Goal: Task Accomplishment & Management: Complete application form

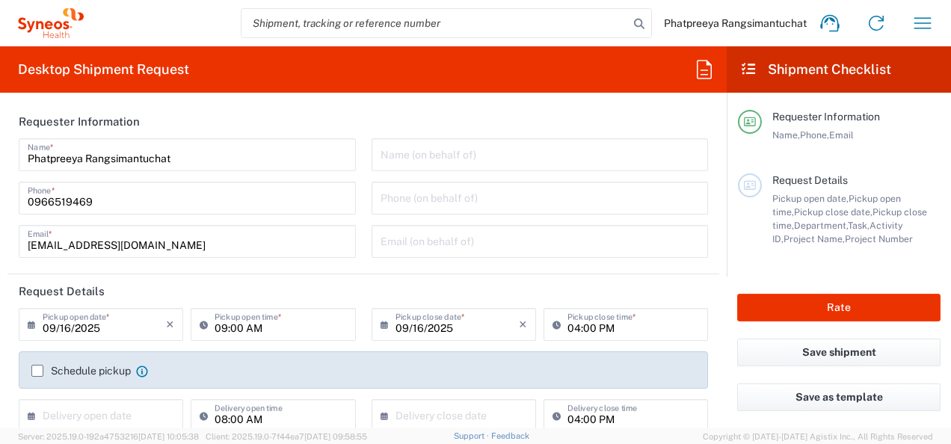
type input "3110"
type input "[GEOGRAPHIC_DATA]"
type input "Syneos Health ([GEOGRAPHIC_DATA]) Limit"
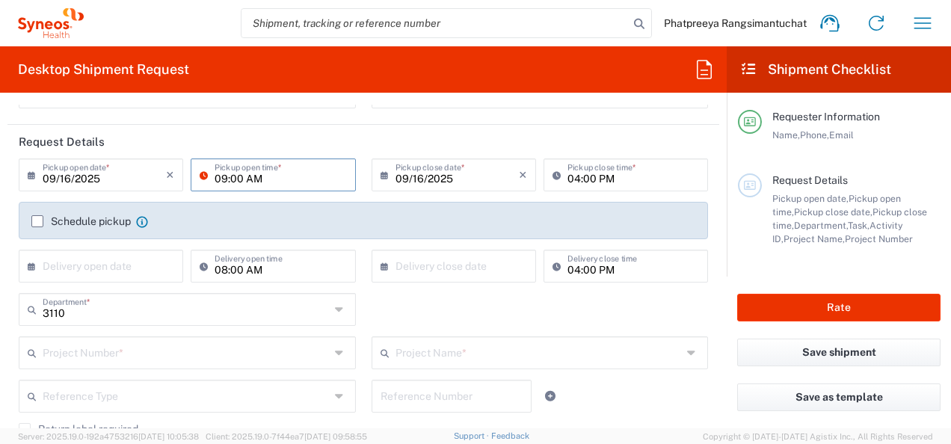
click at [302, 179] on input "09:00 AM" at bounding box center [281, 174] width 132 height 26
click at [280, 175] on input "09:00 AM" at bounding box center [281, 174] width 132 height 26
click at [40, 221] on label "Schedule pickup" at bounding box center [80, 221] width 99 height 12
click at [37, 221] on input "Schedule pickup" at bounding box center [37, 221] width 0 height 0
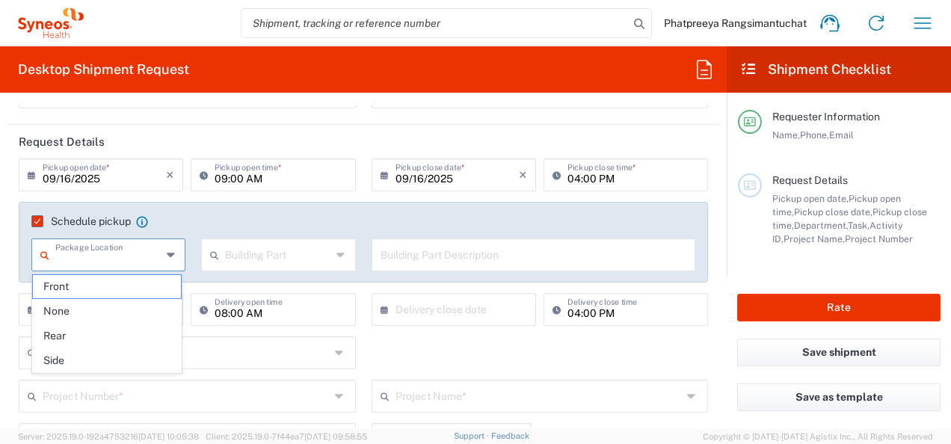
click at [134, 257] on input "text" at bounding box center [108, 254] width 106 height 26
click at [331, 178] on input "09:00 AM" at bounding box center [281, 174] width 132 height 26
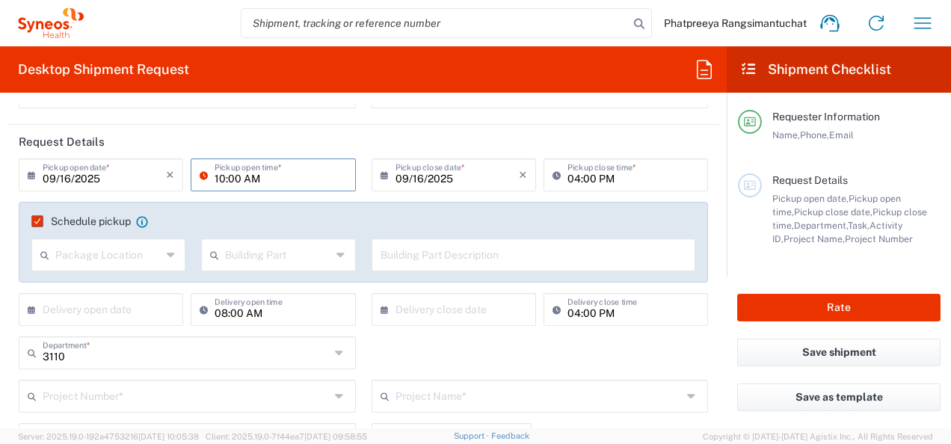
type input "10:00 AM"
click at [360, 203] on div "Schedule pickup When scheduling a pickup please be sure to meet the following c…" at bounding box center [364, 242] width 690 height 81
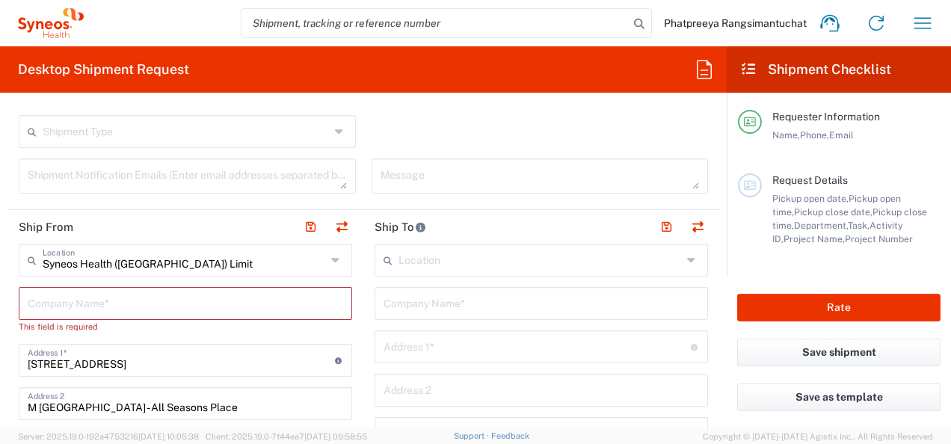
scroll to position [598, 0]
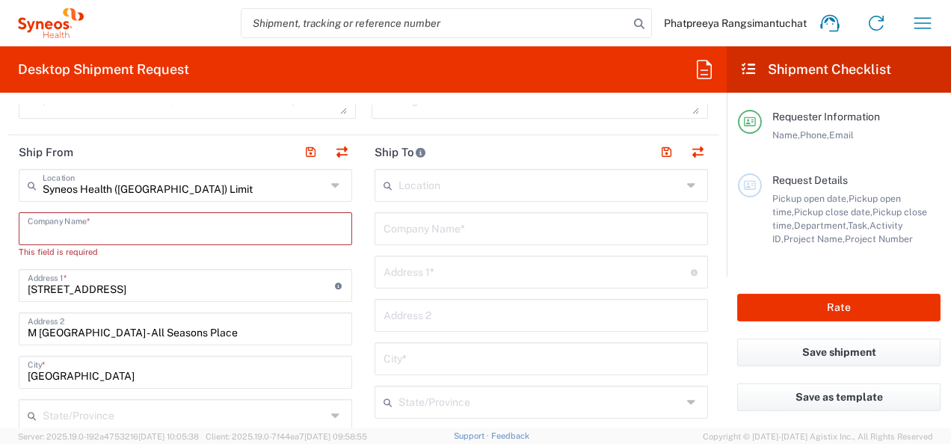
click at [171, 225] on input "text" at bounding box center [186, 228] width 316 height 26
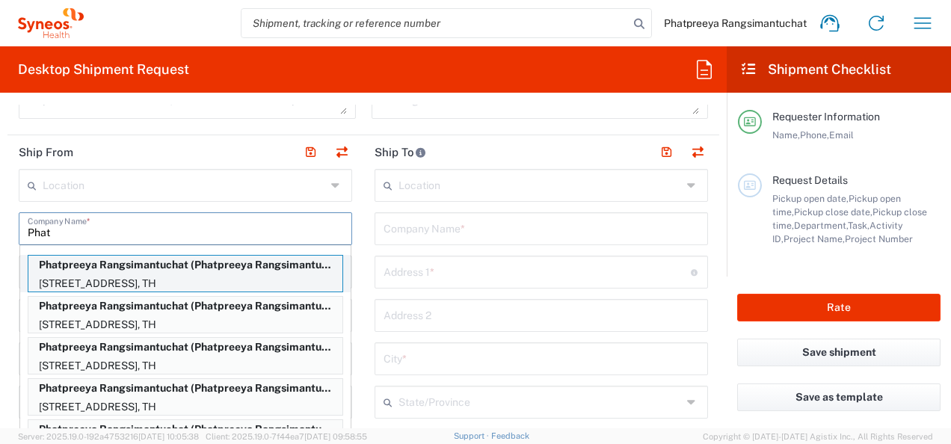
click at [172, 268] on p "Phatpreeya Rangsimantuchat (Phatpreeya Rangsimantuchat), phatpreeya.rangsimantu…" at bounding box center [185, 265] width 314 height 19
type input "Phatpreeya Rangsimantuchat"
type input "188/111"
type input "Siriplacekallaprapreuk-Sathorn"
type input "10160"
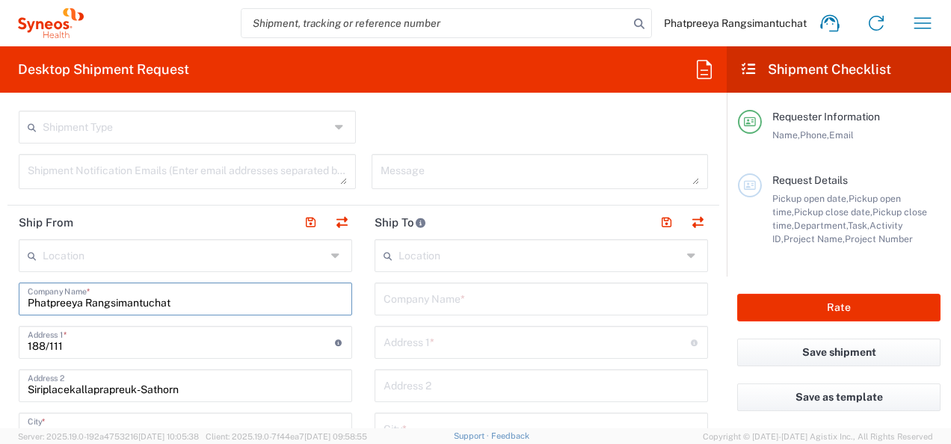
scroll to position [523, 0]
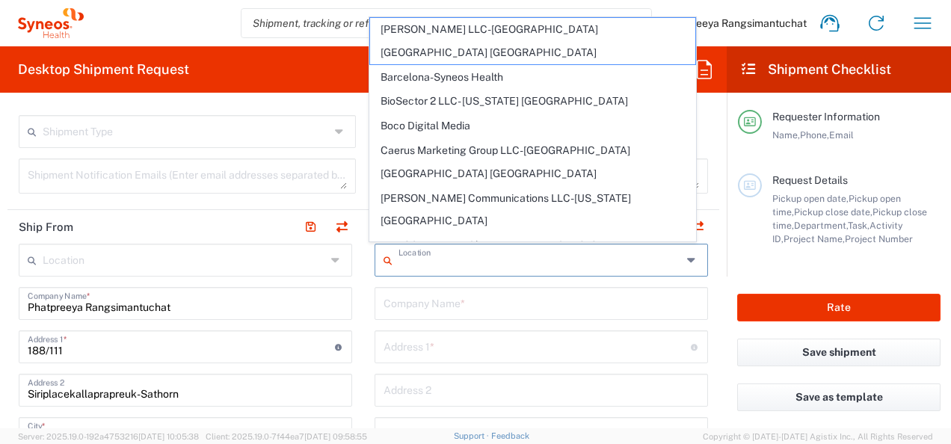
click at [610, 261] on input "text" at bounding box center [540, 259] width 283 height 26
click at [586, 293] on input "text" at bounding box center [542, 302] width 316 height 26
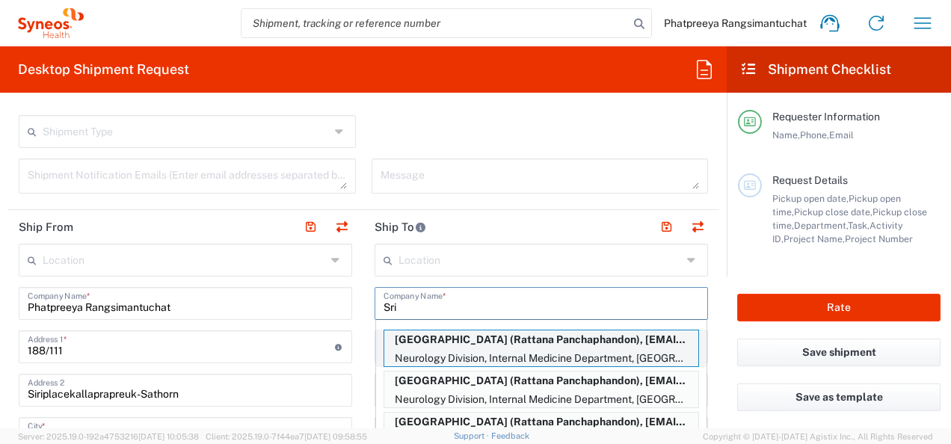
click at [526, 340] on p "Srinagarind Hospital (Rattana Panchaphandon), lratta@kku.ac.th" at bounding box center [541, 340] width 314 height 19
type input "[GEOGRAPHIC_DATA]"
type input "Neurology Division, Internal Medicine Department, Srinagarind H"
type input "Faculty of Medicine, [GEOGRAPHIC_DATA], [GEOGRAPHIC_DATA], [GEOGRAPHIC_DATA] 40"
type input "khonkaen"
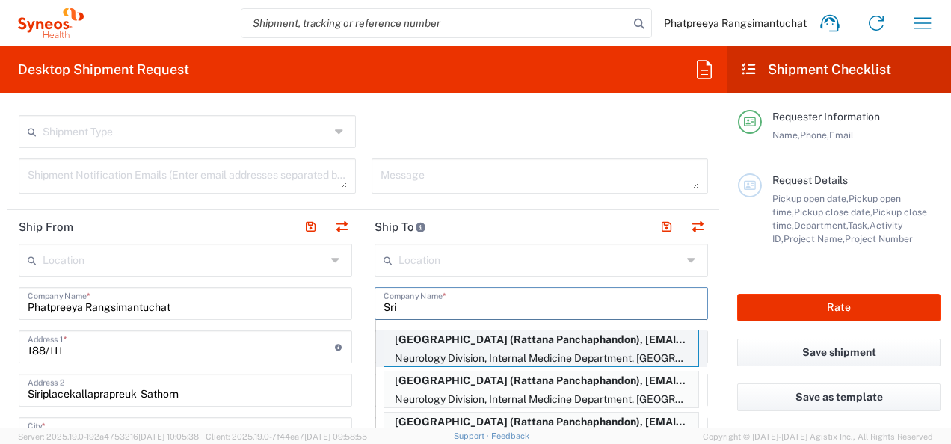
type input "[GEOGRAPHIC_DATA]"
type input "40002"
type input "Rattana Panchaphandon"
type input "0804106669"
type input "[EMAIL_ADDRESS][DOMAIN_NAME]"
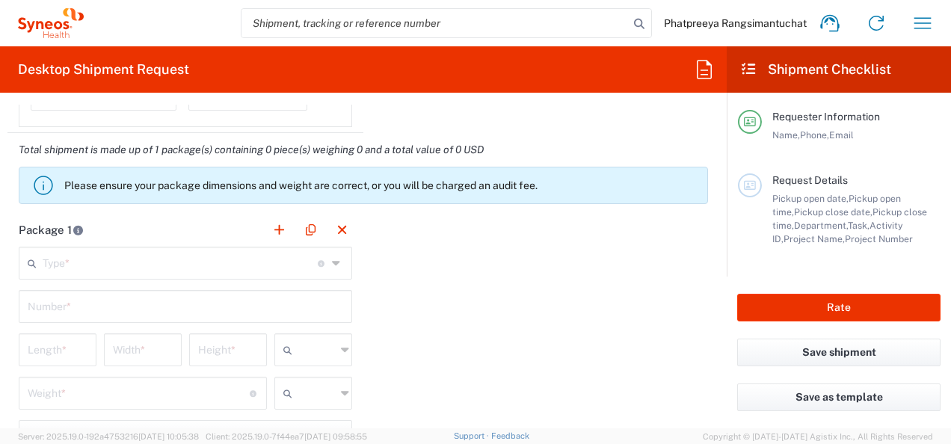
scroll to position [1346, 0]
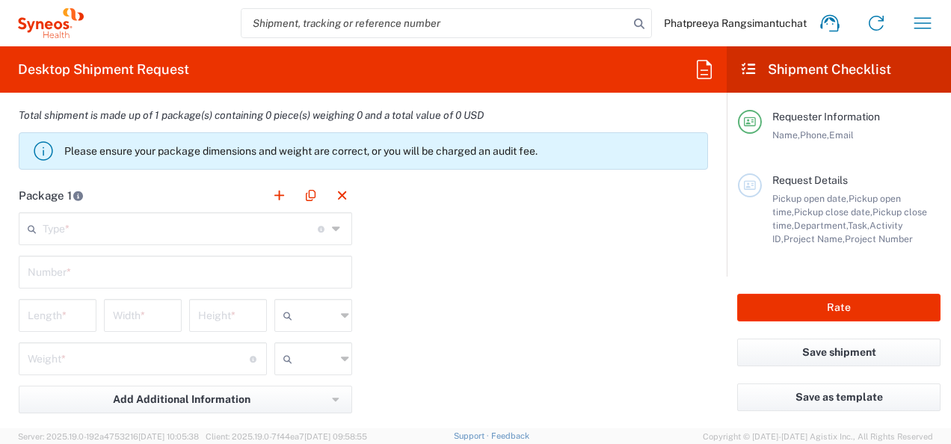
click at [334, 223] on icon at bounding box center [337, 229] width 11 height 24
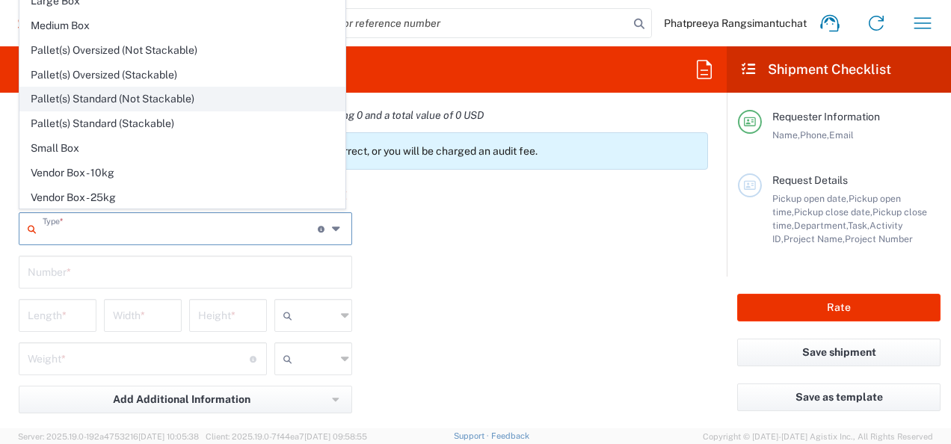
scroll to position [40, 0]
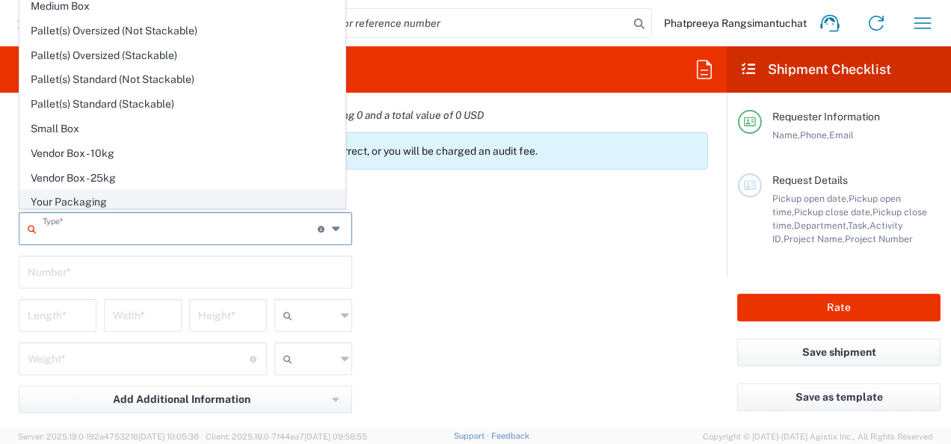
click at [64, 193] on span "Your Packaging" at bounding box center [182, 202] width 325 height 23
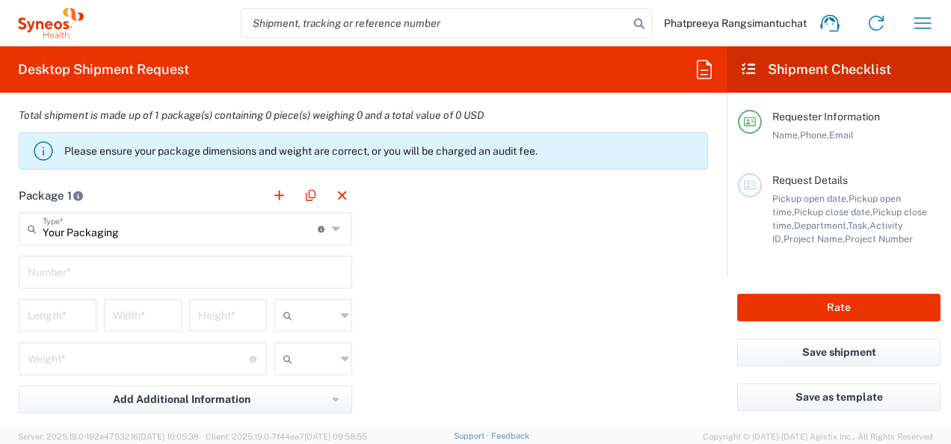
click at [332, 226] on icon at bounding box center [337, 229] width 11 height 24
type input "Your Packaging"
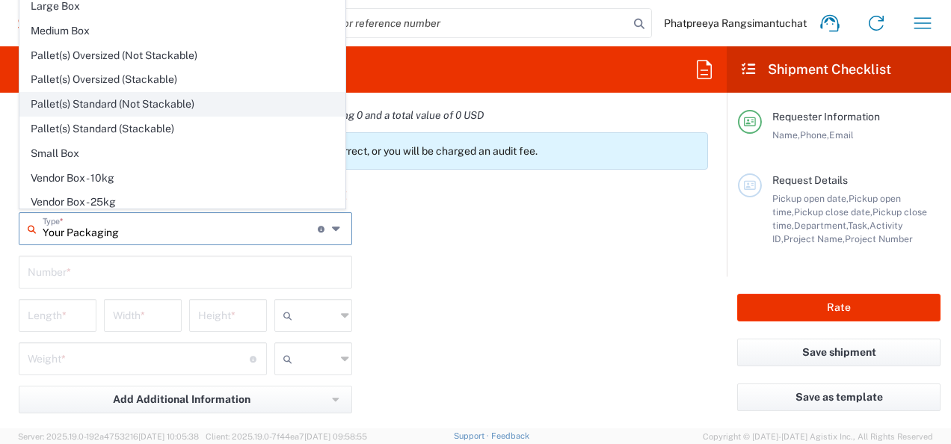
scroll to position [0, 0]
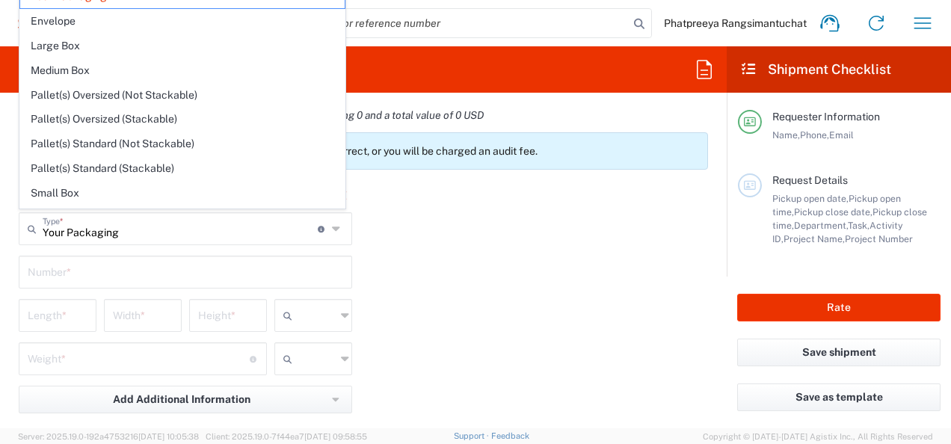
click at [382, 236] on div "Package 1 Your Packaging Type * Material used to package goods Your Packaging E…" at bounding box center [363, 343] width 712 height 328
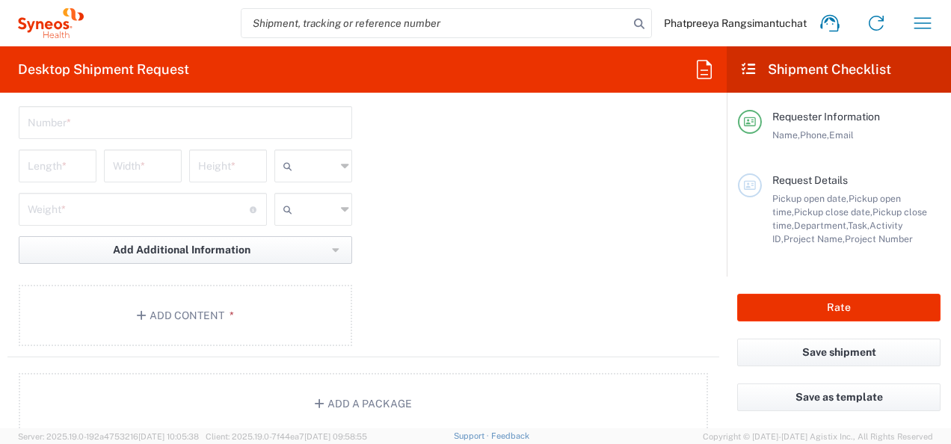
scroll to position [1346, 0]
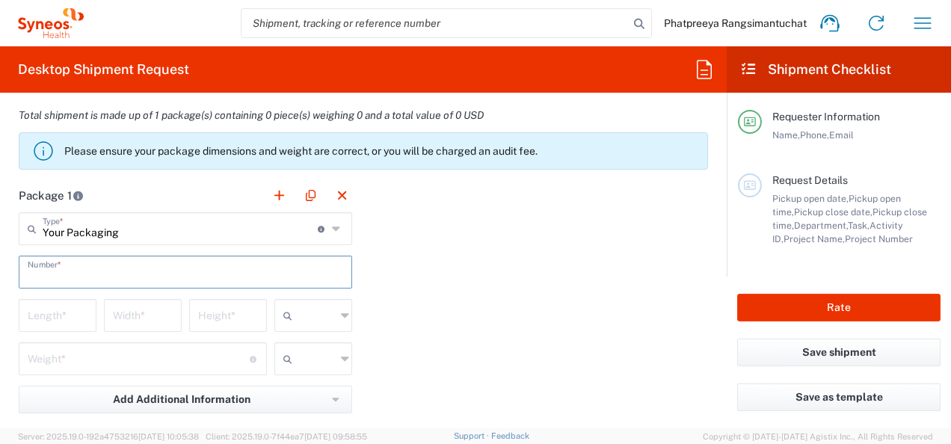
click at [172, 267] on input "text" at bounding box center [186, 271] width 316 height 26
type input "1"
click at [70, 316] on input "number" at bounding box center [58, 314] width 60 height 26
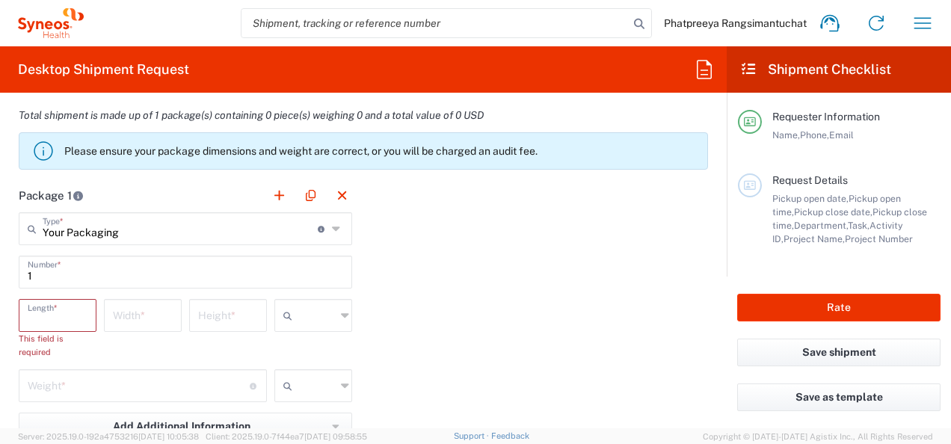
click at [70, 322] on input "number" at bounding box center [58, 314] width 60 height 26
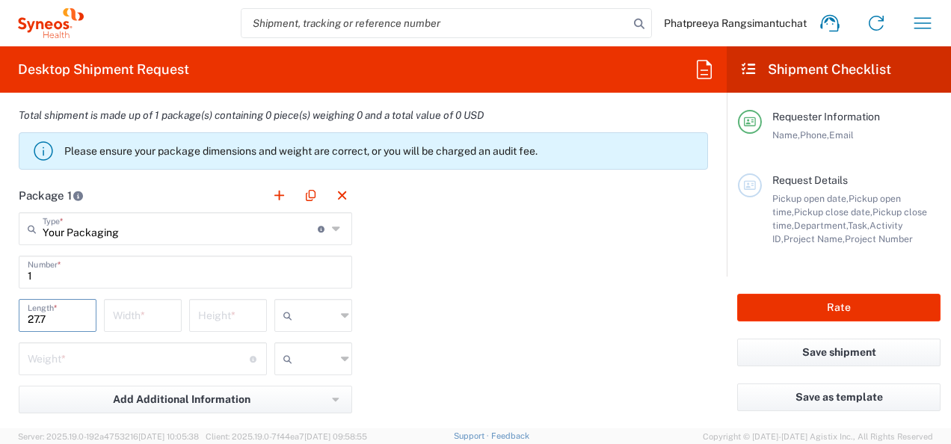
type input "27.7"
click at [135, 313] on input "number" at bounding box center [143, 314] width 60 height 26
type input "7"
click at [214, 316] on input "number" at bounding box center [228, 314] width 60 height 26
type input "32"
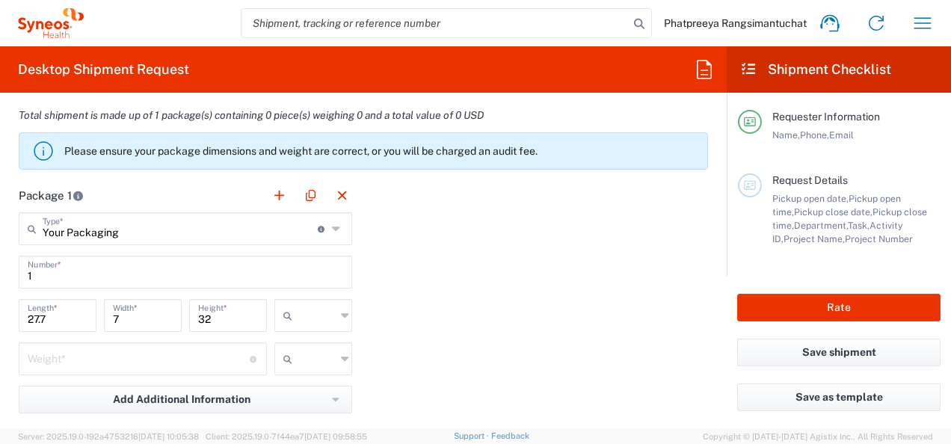
click at [343, 317] on icon at bounding box center [345, 316] width 8 height 24
click at [286, 346] on span "cm" at bounding box center [307, 345] width 73 height 23
type input "cm"
click at [401, 334] on div "Package 1 Your Packaging Type * Material used to package goods Your Packaging E…" at bounding box center [363, 343] width 712 height 328
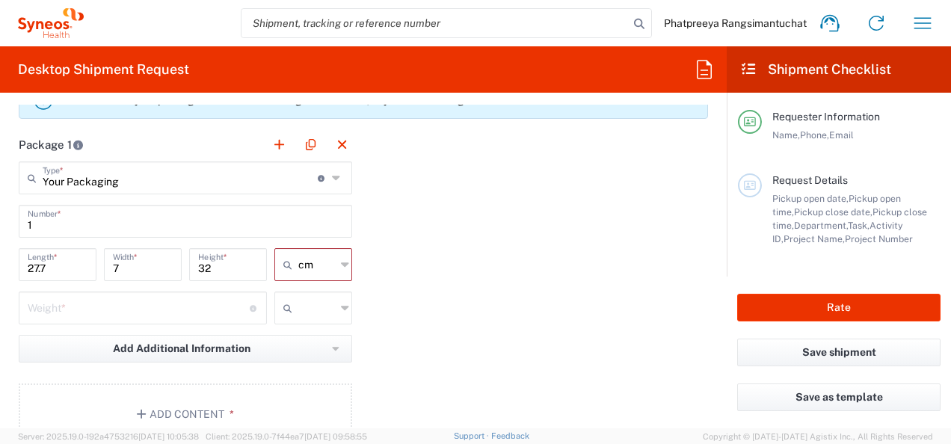
scroll to position [1421, 0]
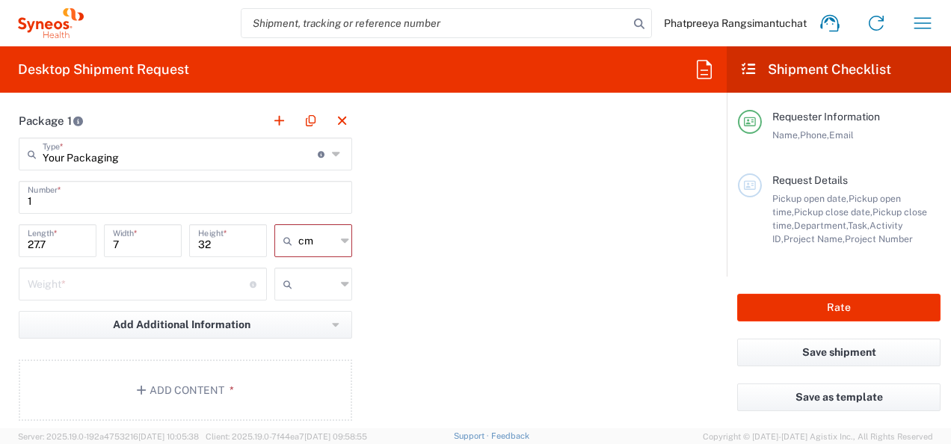
click at [181, 278] on input "number" at bounding box center [139, 283] width 222 height 26
type input "0.5"
click at [341, 283] on icon at bounding box center [345, 284] width 8 height 24
click at [305, 314] on span "kgs" at bounding box center [307, 313] width 73 height 23
type input "kgs"
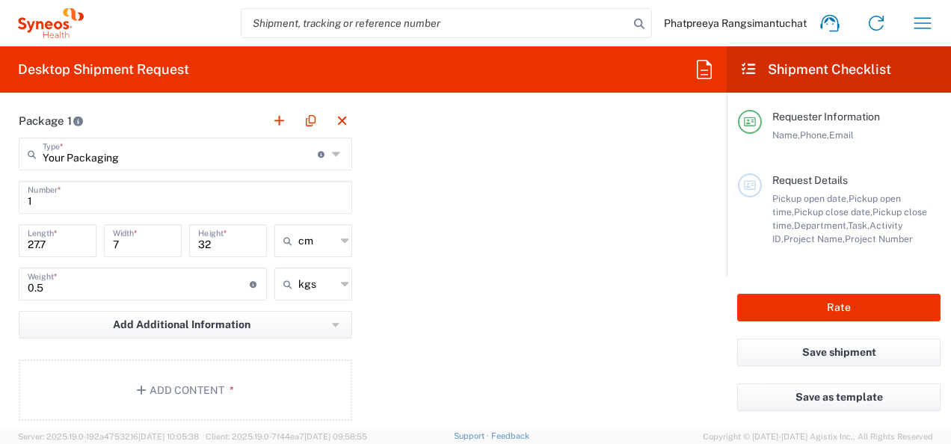
click at [411, 300] on div "Package 1 Your Packaging Type * Material used to package goods Your Packaging E…" at bounding box center [363, 268] width 712 height 328
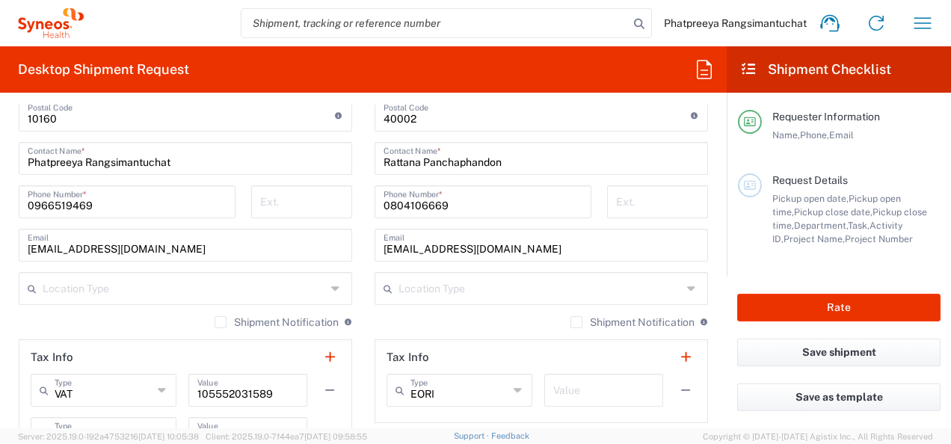
scroll to position [1346, 0]
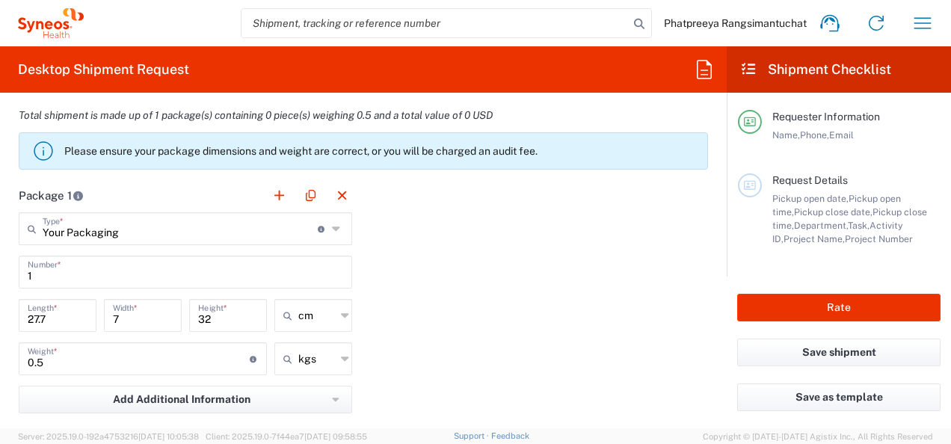
click at [332, 227] on icon at bounding box center [337, 229] width 11 height 24
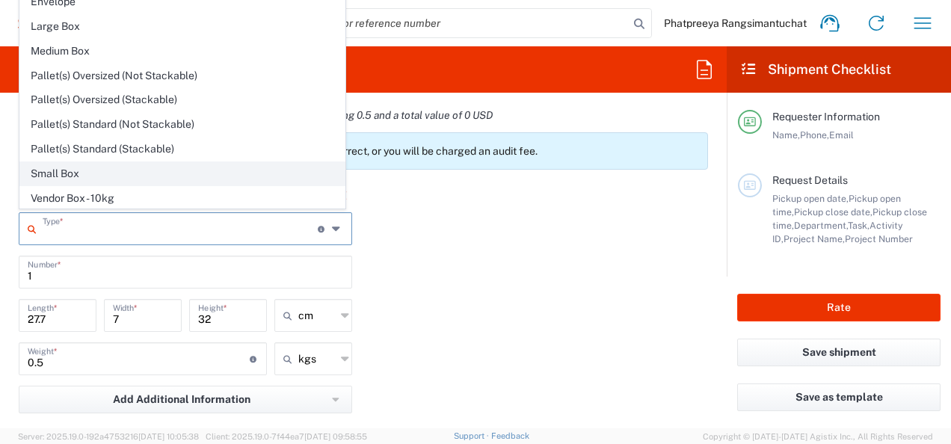
scroll to position [0, 0]
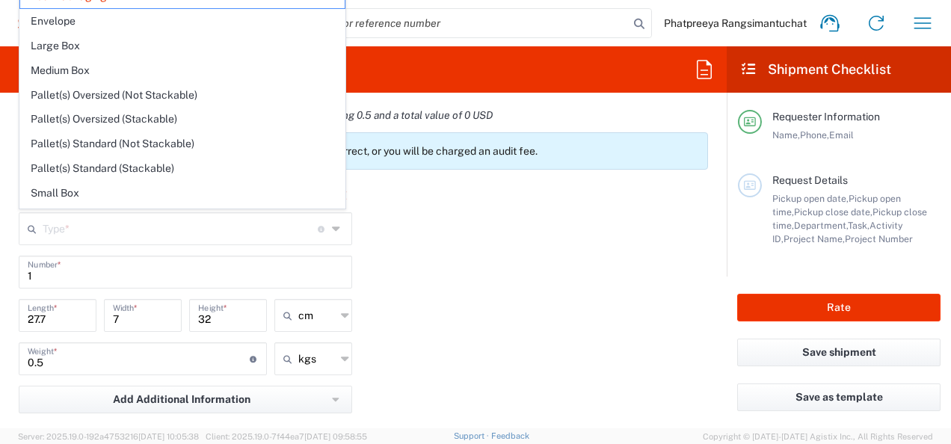
click at [443, 210] on div "Package 1 Type * Material used to package goods Your Packaging Envelope Large B…" at bounding box center [363, 343] width 712 height 328
type input "Your Packaging"
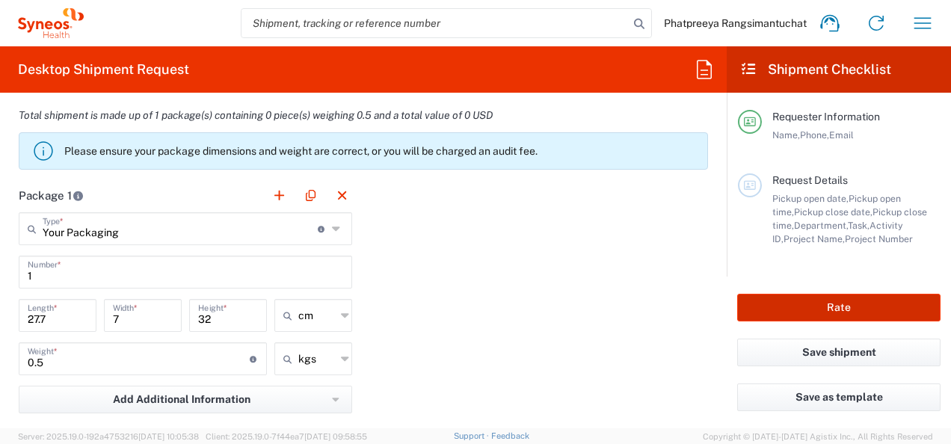
click at [812, 308] on button "Rate" at bounding box center [838, 308] width 203 height 28
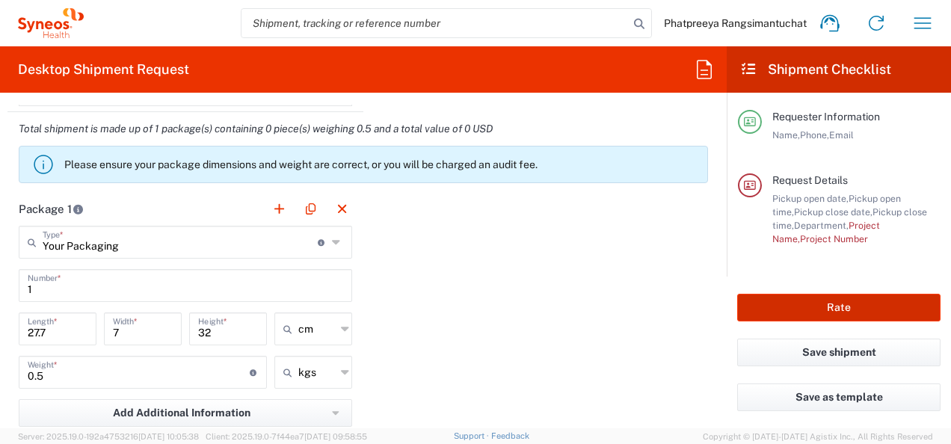
scroll to position [1360, 0]
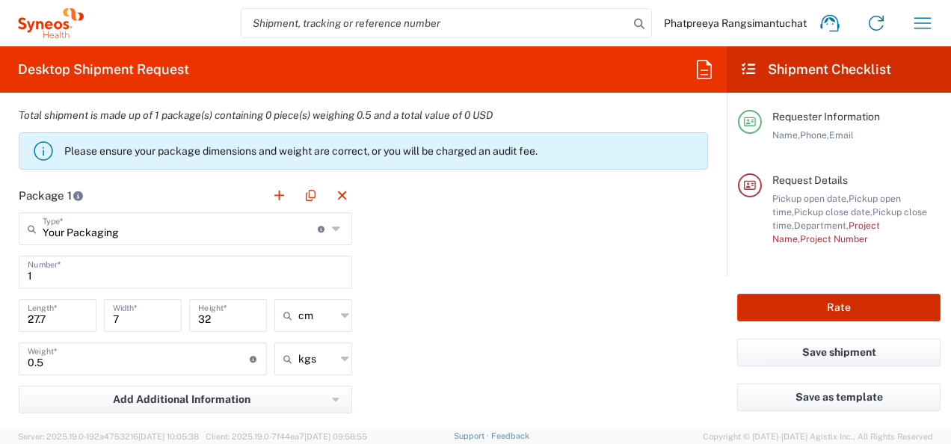
click at [830, 308] on button "Rate" at bounding box center [838, 308] width 203 height 28
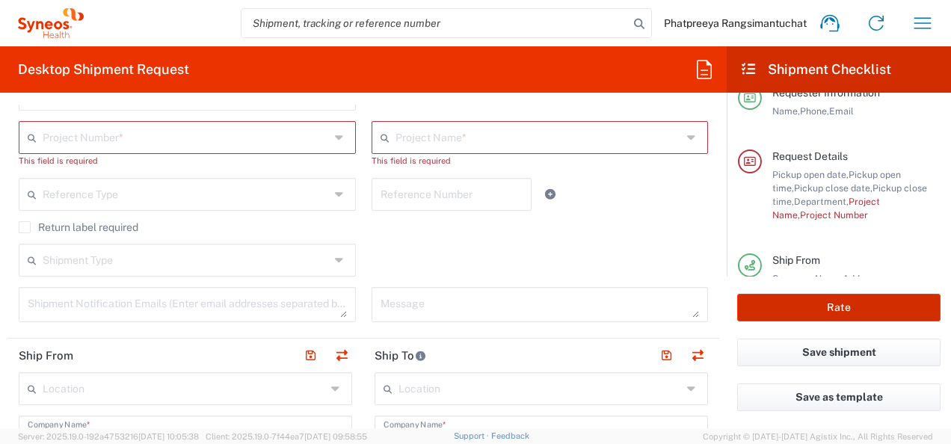
scroll to position [313, 0]
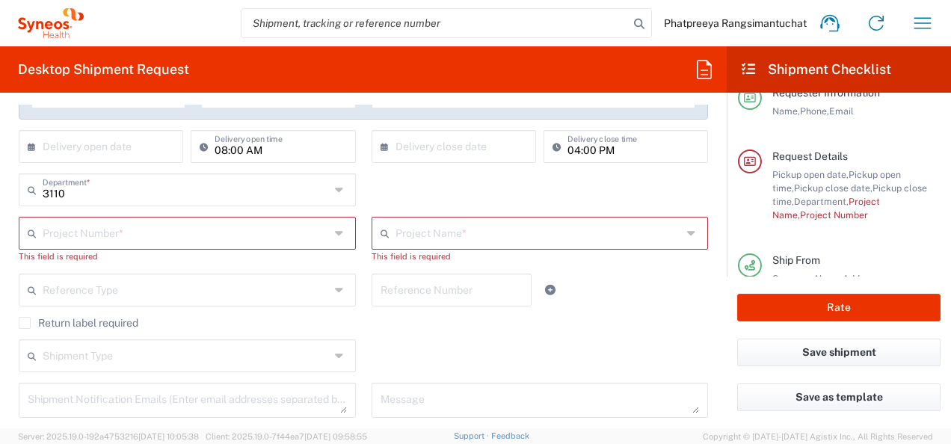
click at [193, 236] on input "text" at bounding box center [186, 232] width 287 height 26
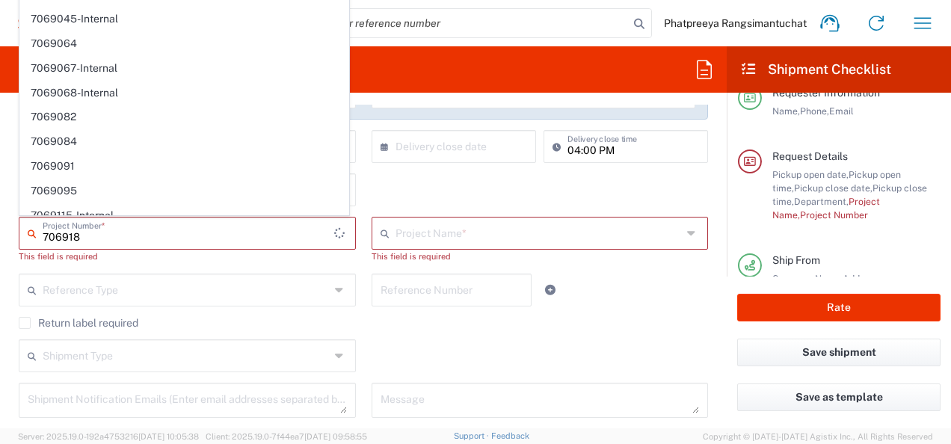
scroll to position [0, 0]
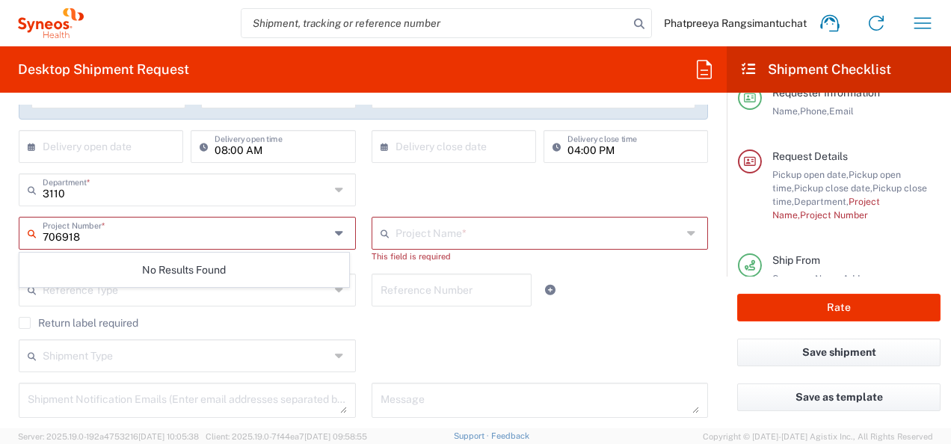
click at [196, 230] on input "706918" at bounding box center [186, 232] width 287 height 26
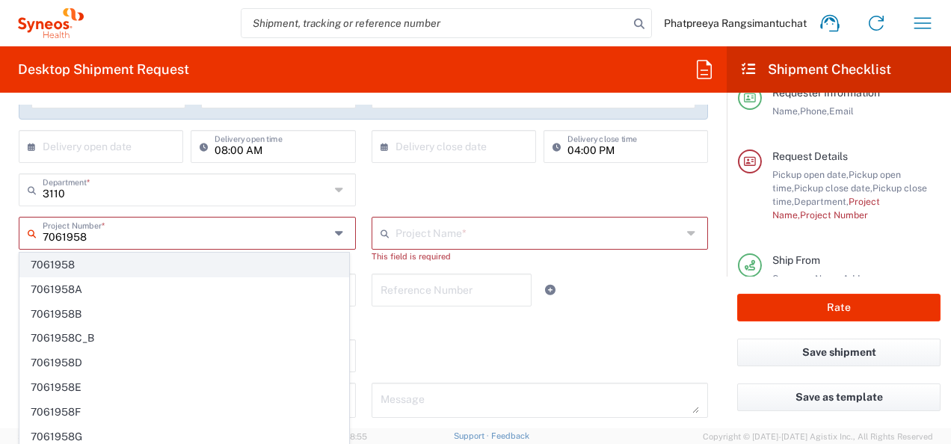
type input "7061958"
click at [179, 256] on span "7061958" at bounding box center [184, 265] width 328 height 23
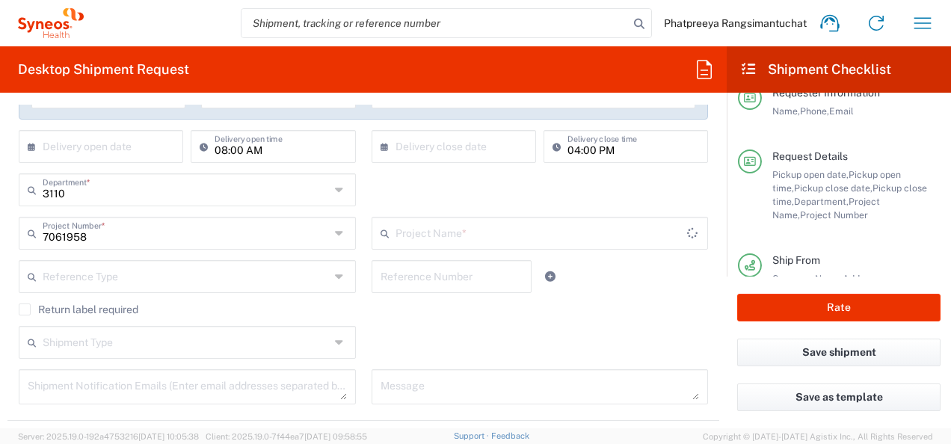
type input "7061958-Sanofi-[GEOGRAPHIC_DATA]"
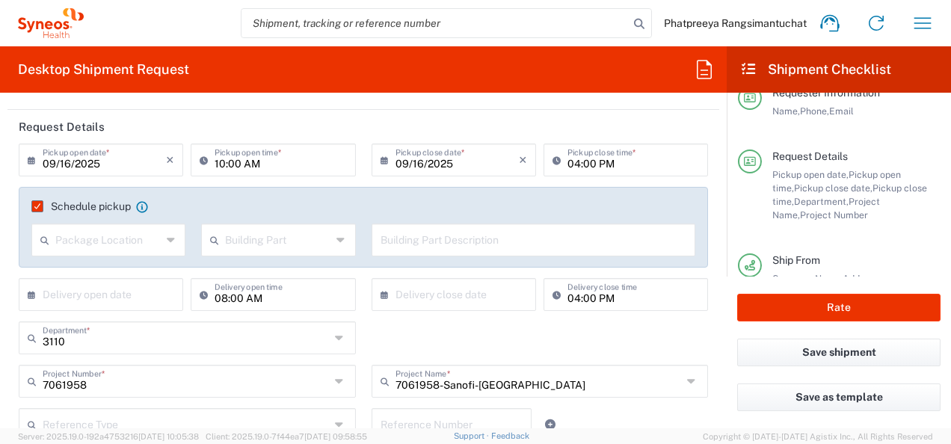
scroll to position [163, 0]
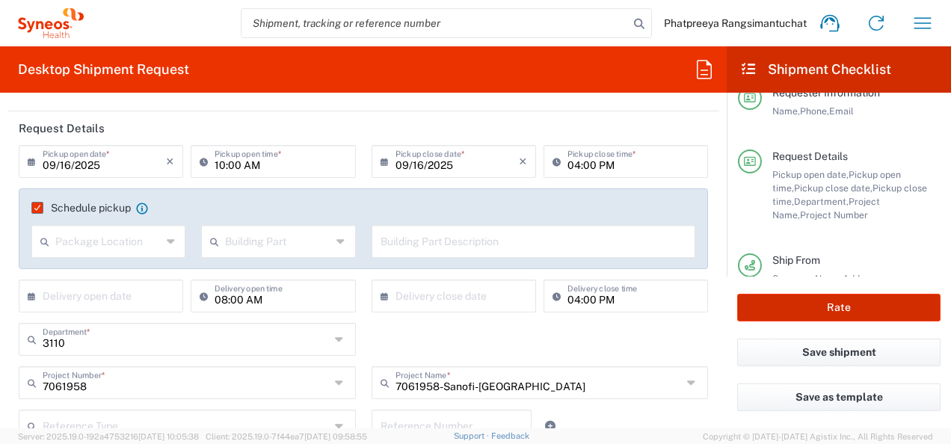
click at [819, 313] on button "Rate" at bounding box center [838, 308] width 203 height 28
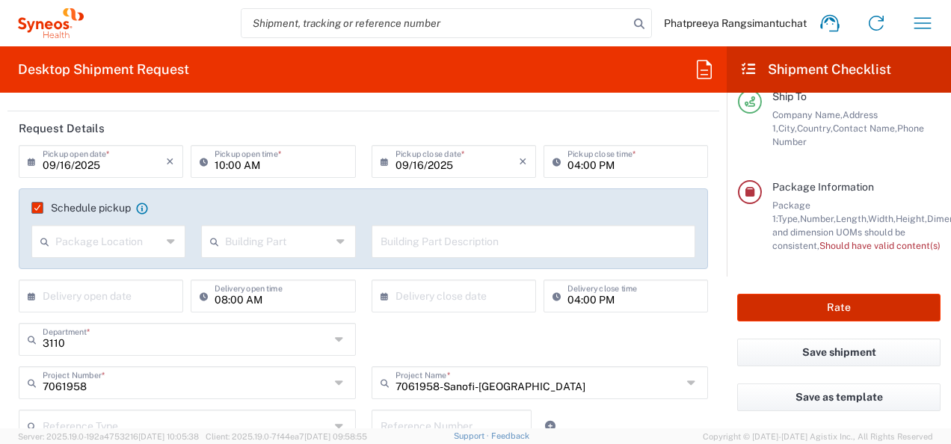
scroll to position [298, 0]
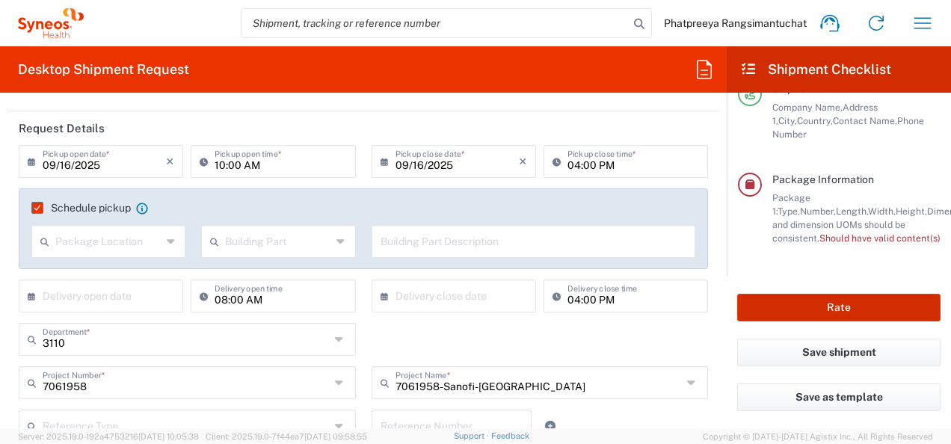
type input "7061958"
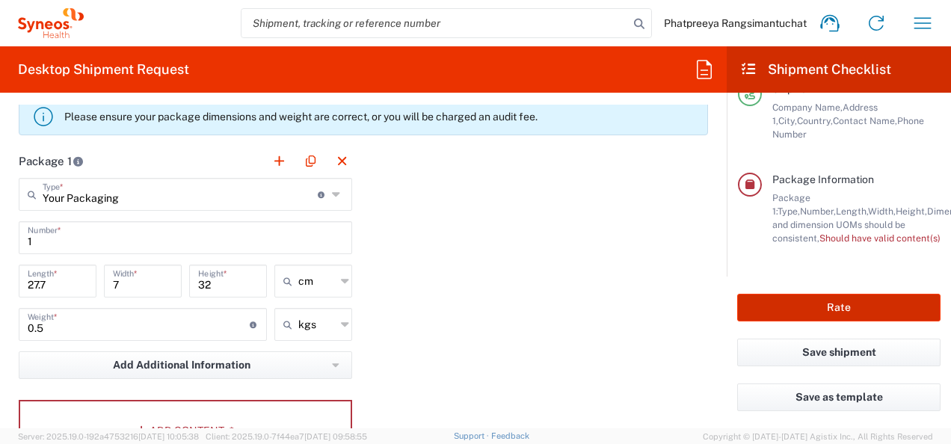
scroll to position [1434, 0]
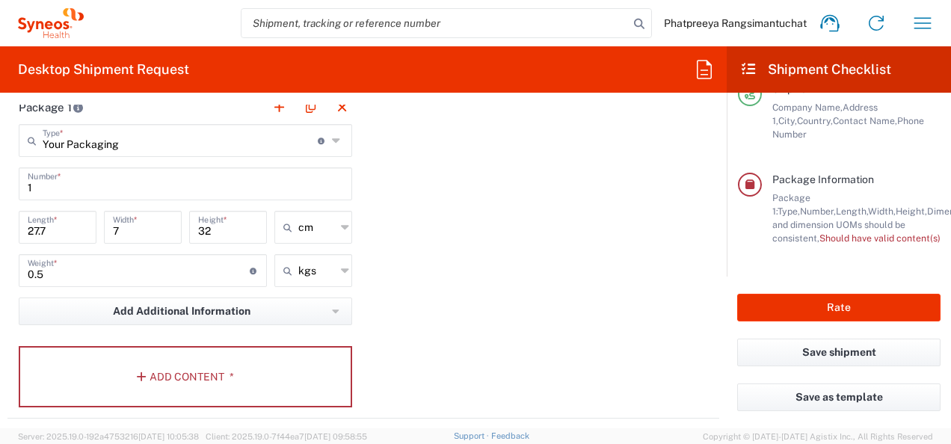
click at [79, 269] on input "0.5" at bounding box center [139, 270] width 222 height 26
drag, startPoint x: 74, startPoint y: 270, endPoint x: 2, endPoint y: 276, distance: 72.0
click at [2, 276] on form "Requester Information Phatpreeya Rangsimantuchat Name * 0966519469 Phone * phat…" at bounding box center [363, 267] width 727 height 324
type input "1"
click at [424, 293] on div "Package 1 Your Packaging Type * Material used to package goods Your Packaging E…" at bounding box center [363, 254] width 712 height 328
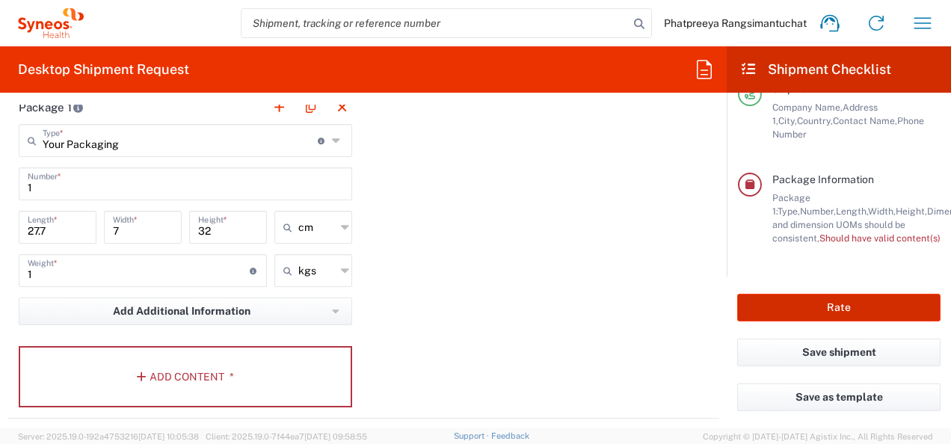
click at [829, 301] on button "Rate" at bounding box center [838, 308] width 203 height 28
click at [130, 232] on input "7" at bounding box center [143, 226] width 60 height 26
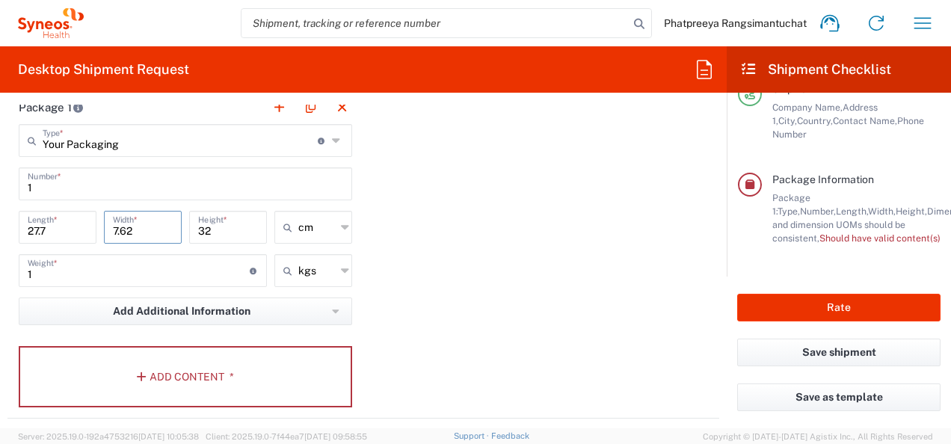
type input "7.62"
click at [80, 227] on input "27.7" at bounding box center [58, 226] width 60 height 26
drag, startPoint x: 49, startPoint y: 225, endPoint x: 13, endPoint y: 227, distance: 35.2
click at [13, 227] on main "Your Packaging Type * Material used to package goods Your Packaging Envelope La…" at bounding box center [185, 268] width 356 height 289
type input "28"
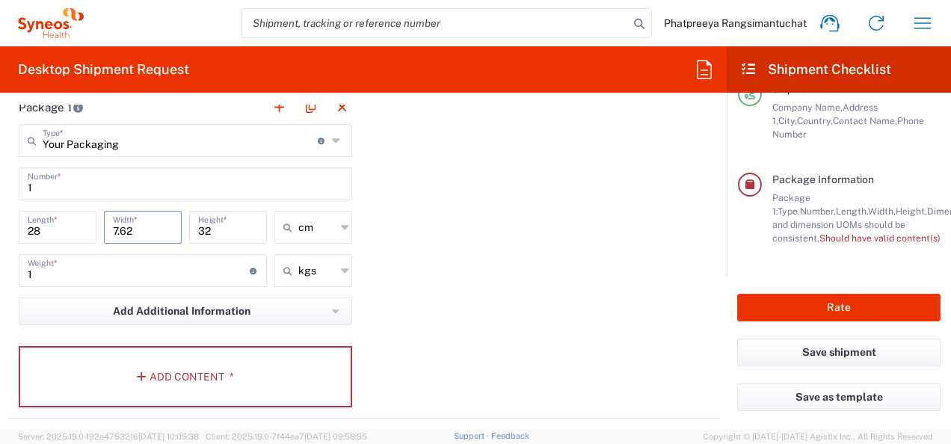
click at [141, 231] on input "7.62" at bounding box center [143, 226] width 60 height 26
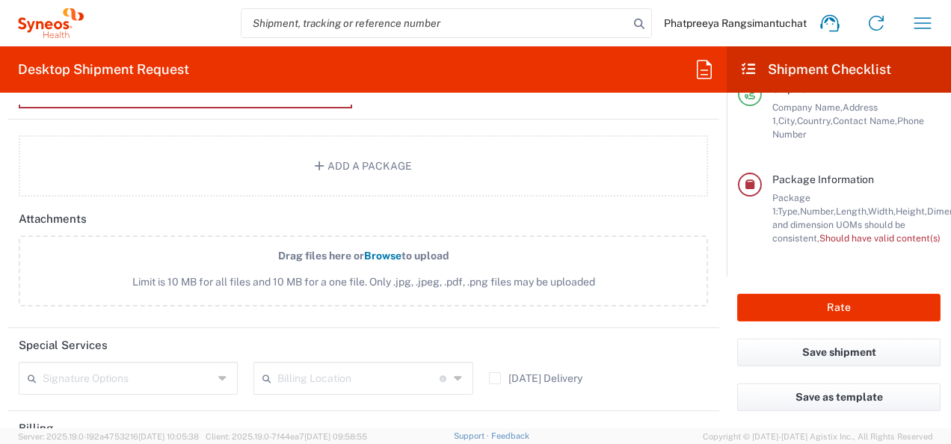
scroll to position [1360, 0]
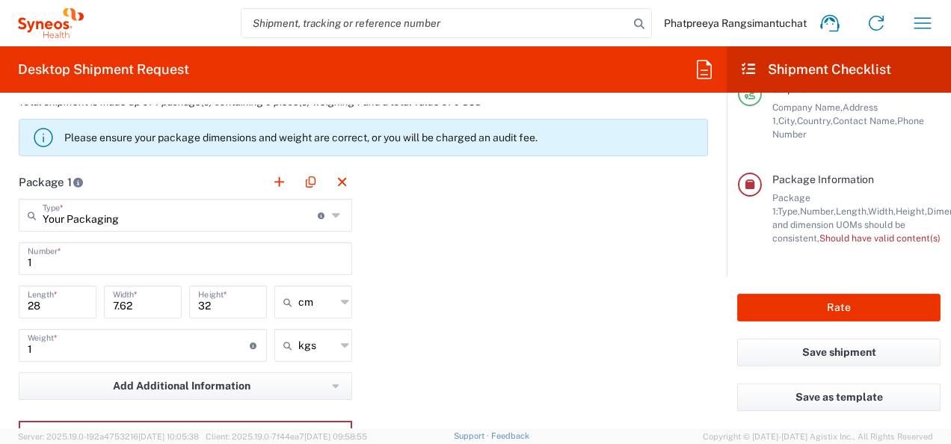
click at [477, 368] on div "Package 1 Your Packaging Type * Material used to package goods Your Packaging E…" at bounding box center [363, 329] width 712 height 328
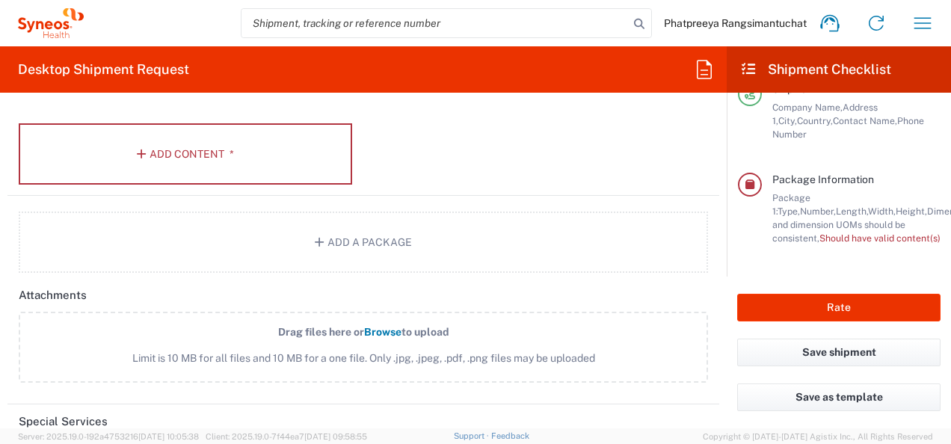
scroll to position [1659, 0]
click at [265, 152] on button "Add Content *" at bounding box center [186, 152] width 334 height 61
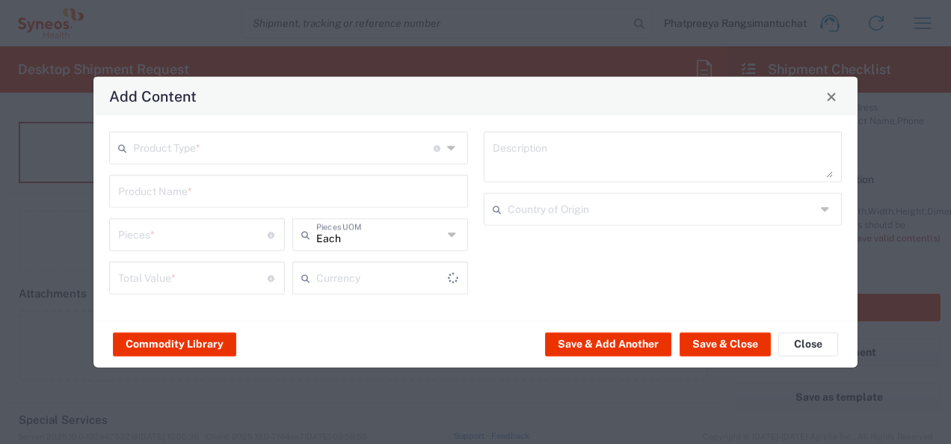
type input "US Dollar"
click at [455, 150] on icon at bounding box center [452, 148] width 11 height 24
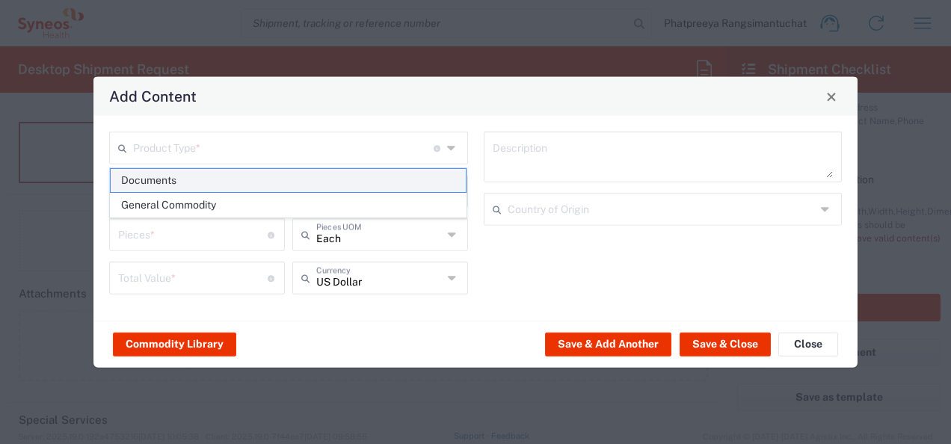
click at [376, 172] on span "Documents" at bounding box center [289, 180] width 356 height 23
type input "Documents"
type input "1"
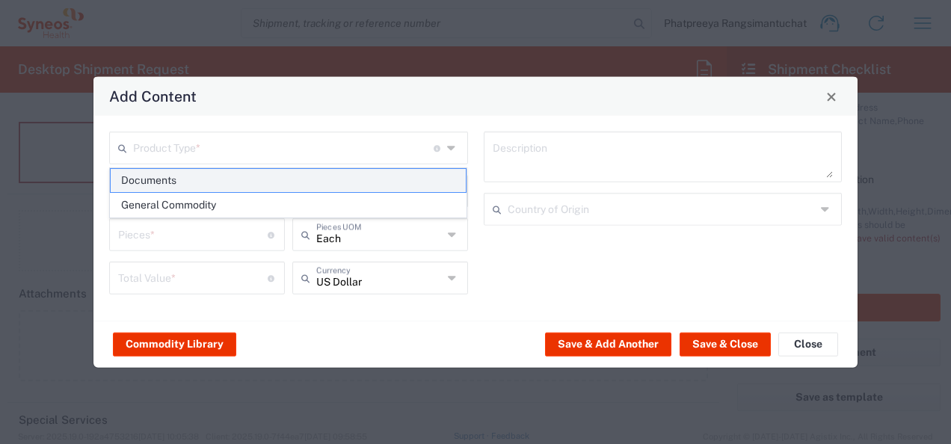
type textarea "Documents"
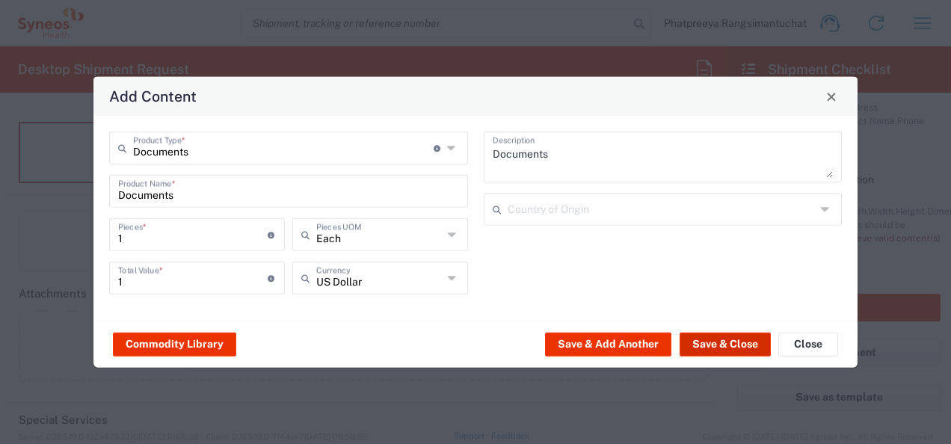
click at [734, 340] on button "Save & Close" at bounding box center [725, 344] width 91 height 24
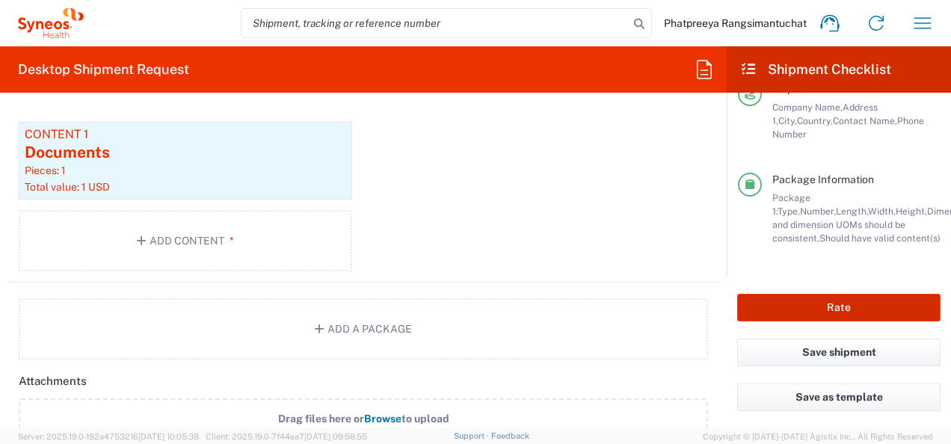
click at [820, 307] on button "Rate" at bounding box center [838, 308] width 203 height 28
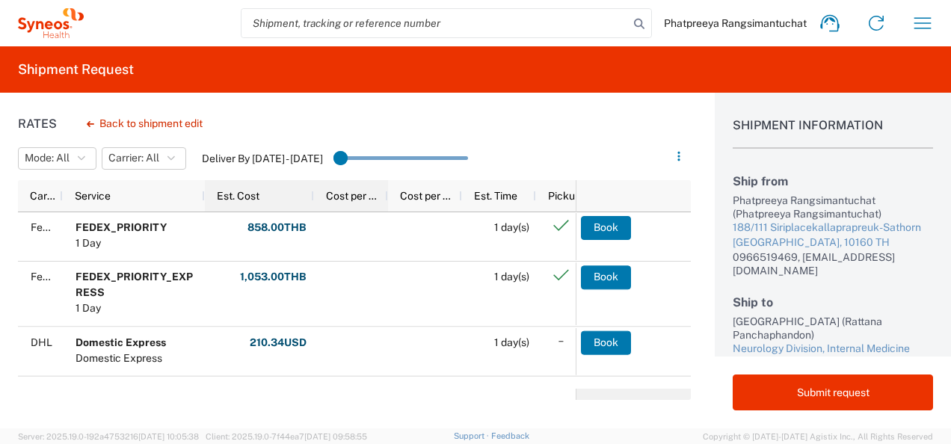
drag, startPoint x: 279, startPoint y: 194, endPoint x: 313, endPoint y: 200, distance: 35.1
click at [313, 200] on div at bounding box center [313, 195] width 6 height 31
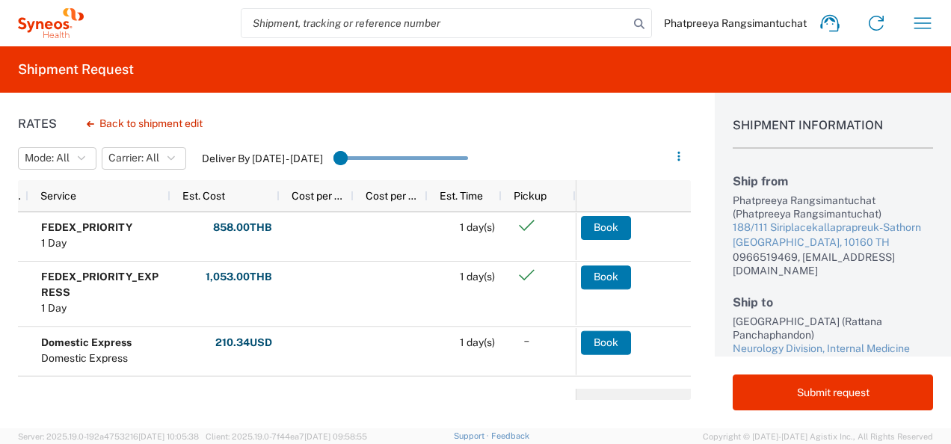
click at [920, 159] on div "Shipment Information Ship from Phatpreeya Rangsimantuchat (Phatpreeya Rangsiman…" at bounding box center [833, 225] width 236 height 264
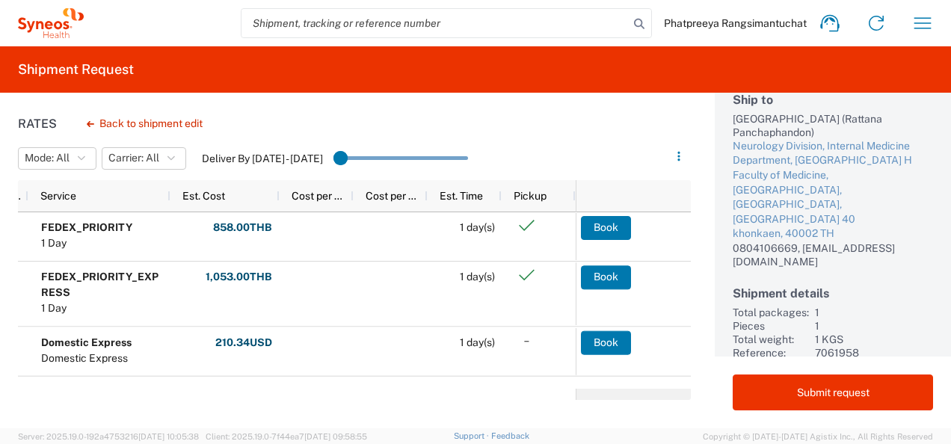
scroll to position [215, 0]
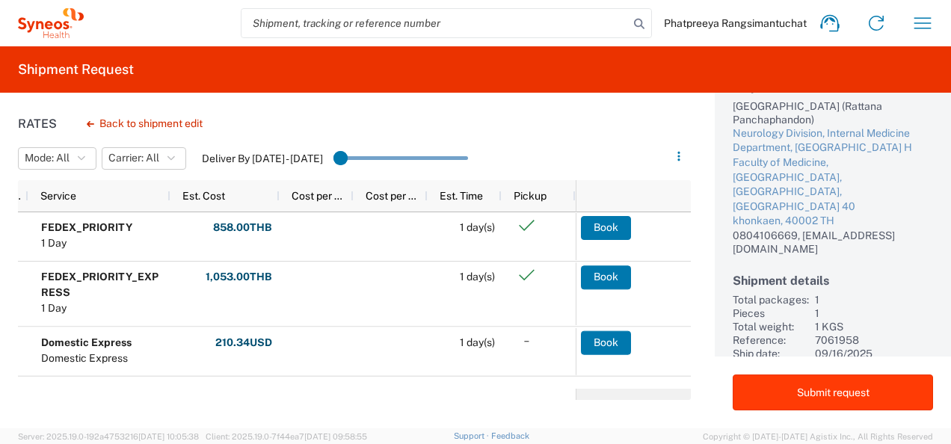
click at [847, 395] on button "Submit request" at bounding box center [833, 393] width 200 height 36
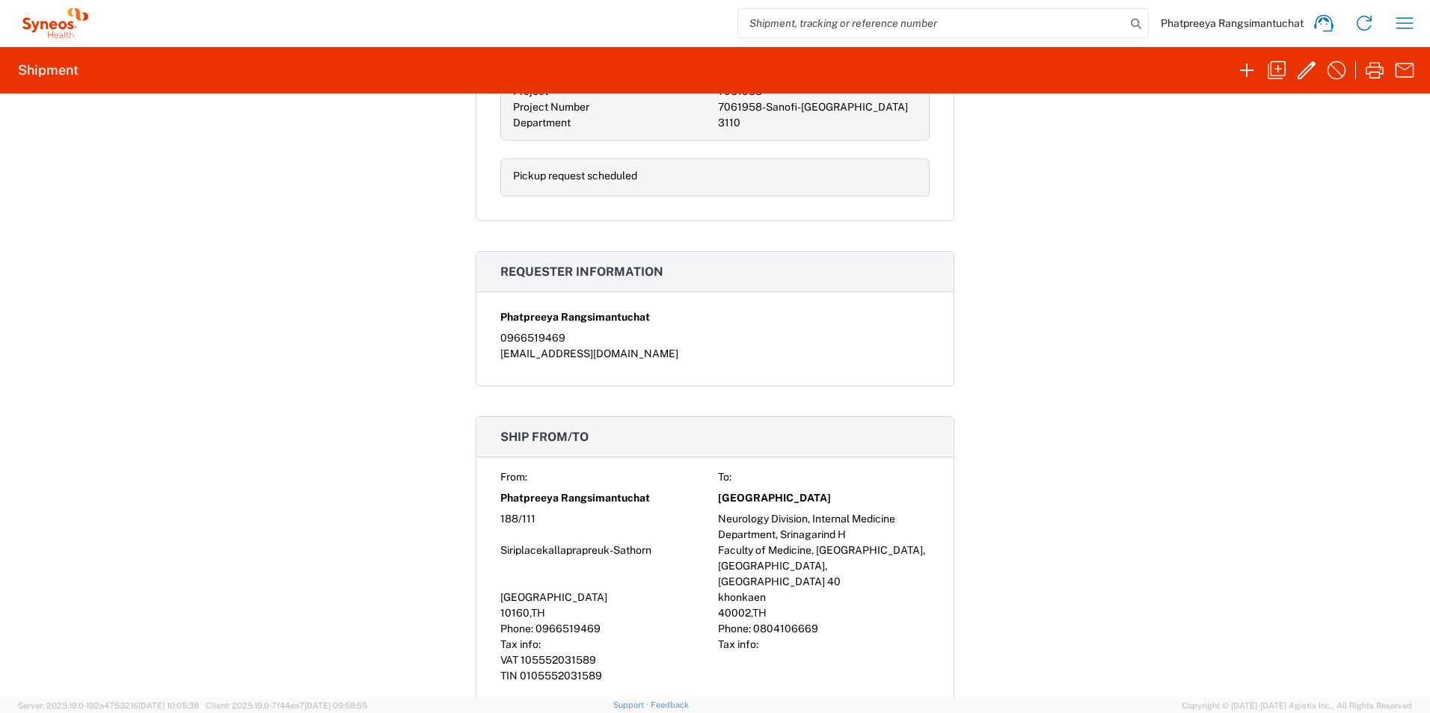
scroll to position [93, 0]
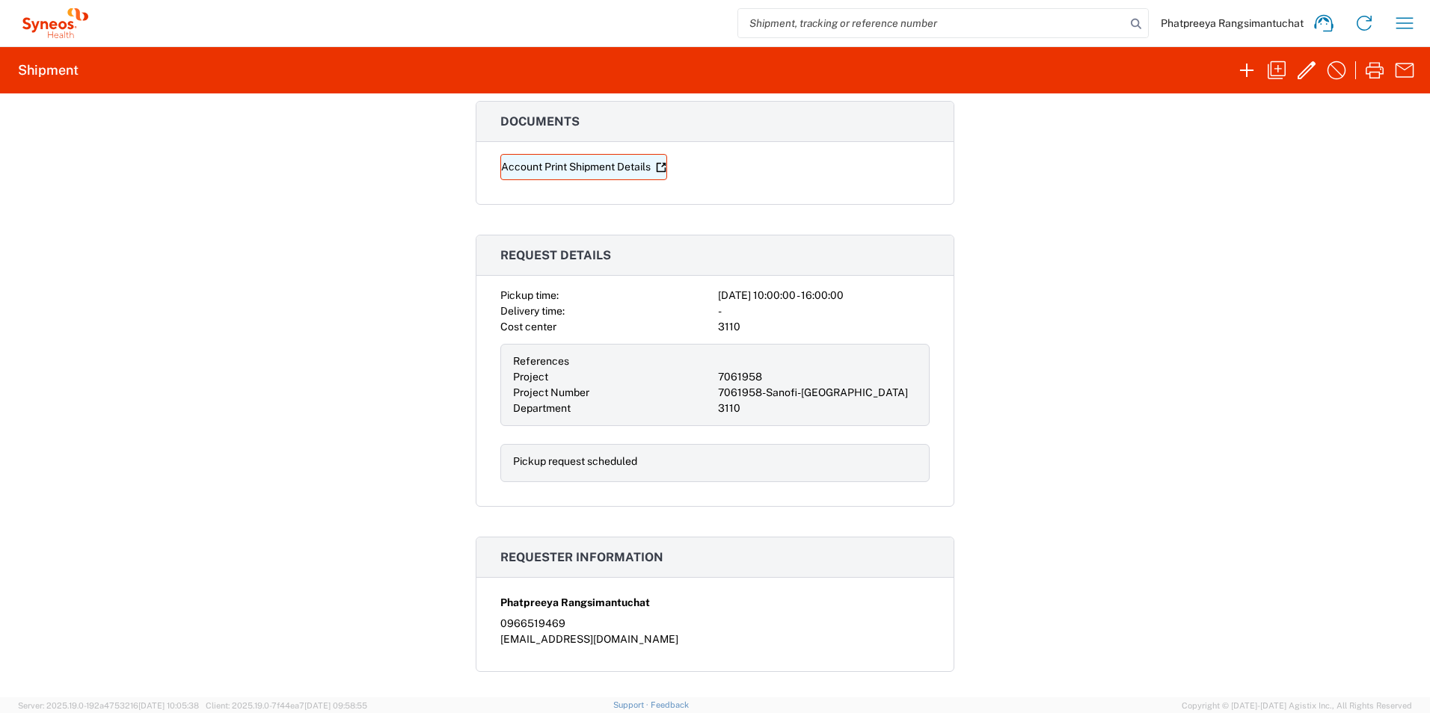
click at [558, 167] on link "Account Print Shipment Details" at bounding box center [583, 167] width 167 height 26
click at [951, 72] on icon "button" at bounding box center [1375, 70] width 18 height 16
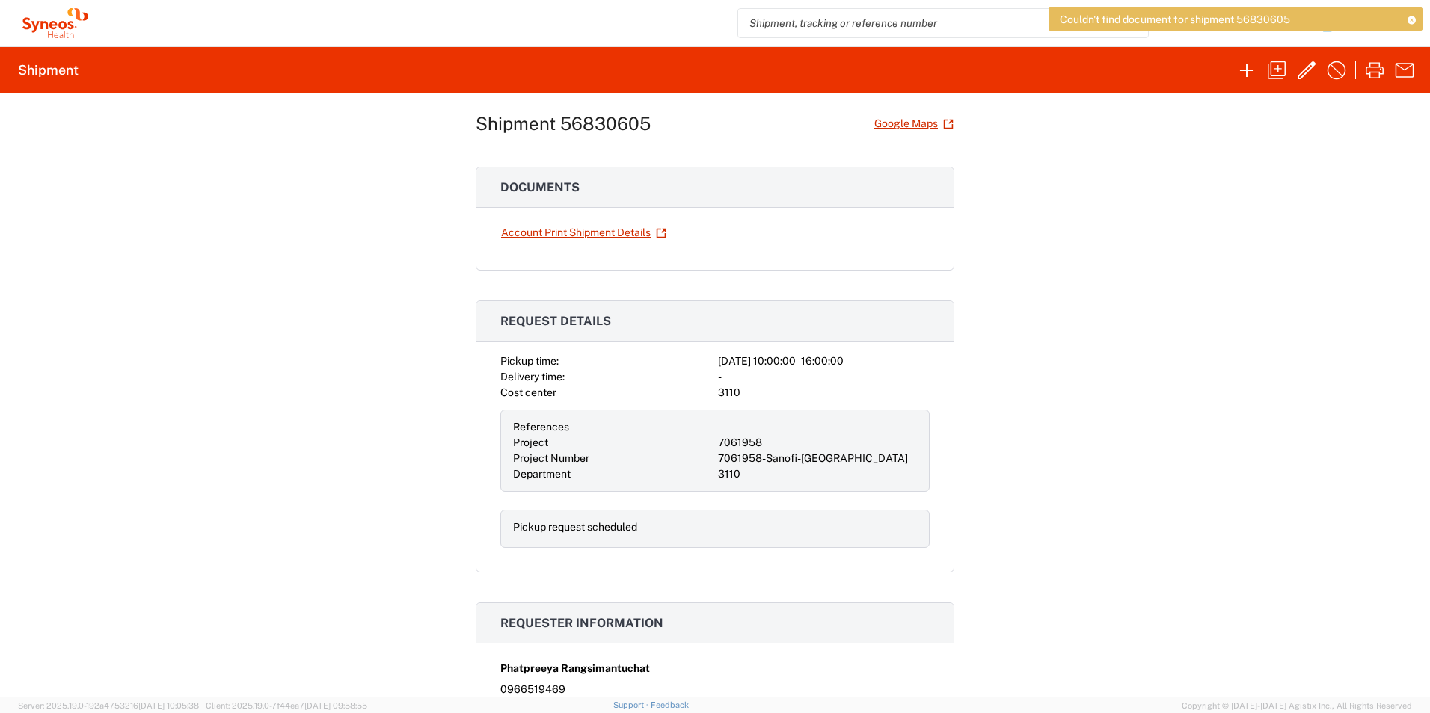
scroll to position [0, 0]
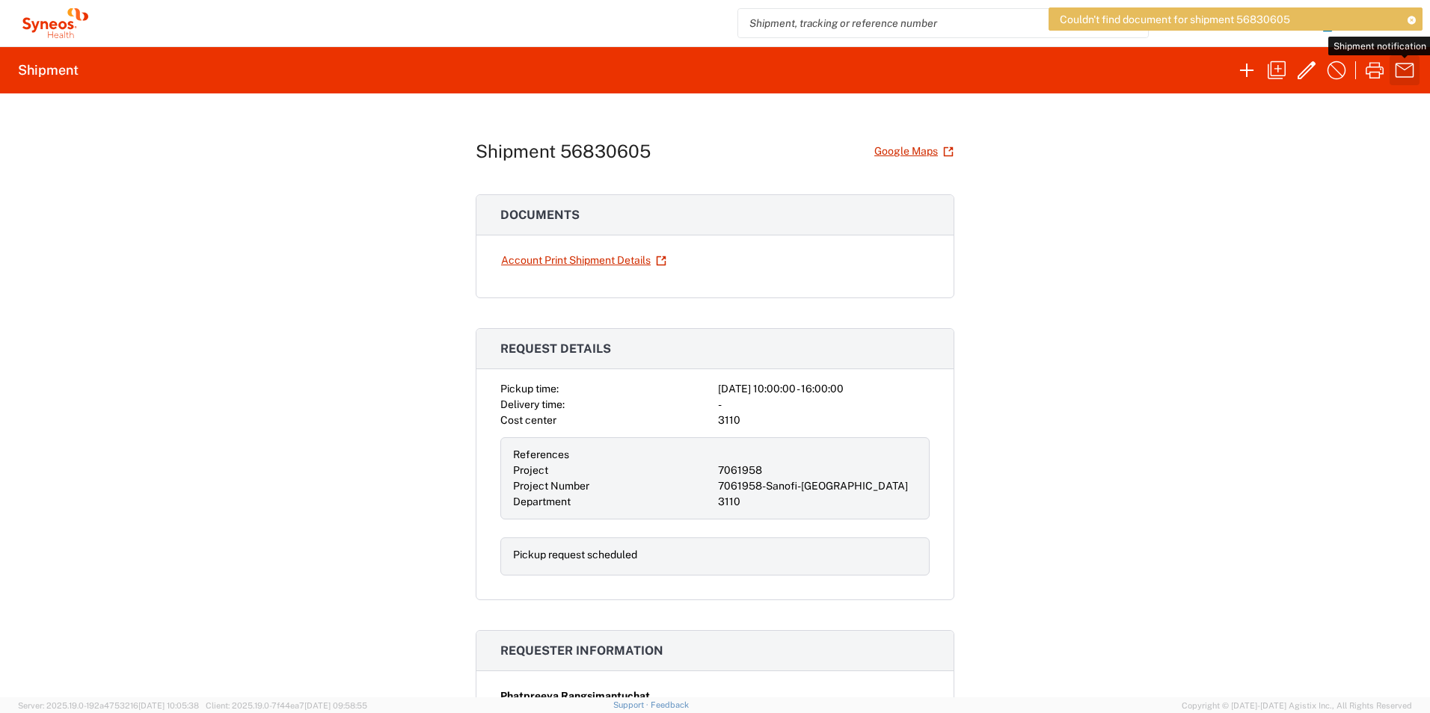
click at [951, 74] on icon "button" at bounding box center [1404, 70] width 24 height 24
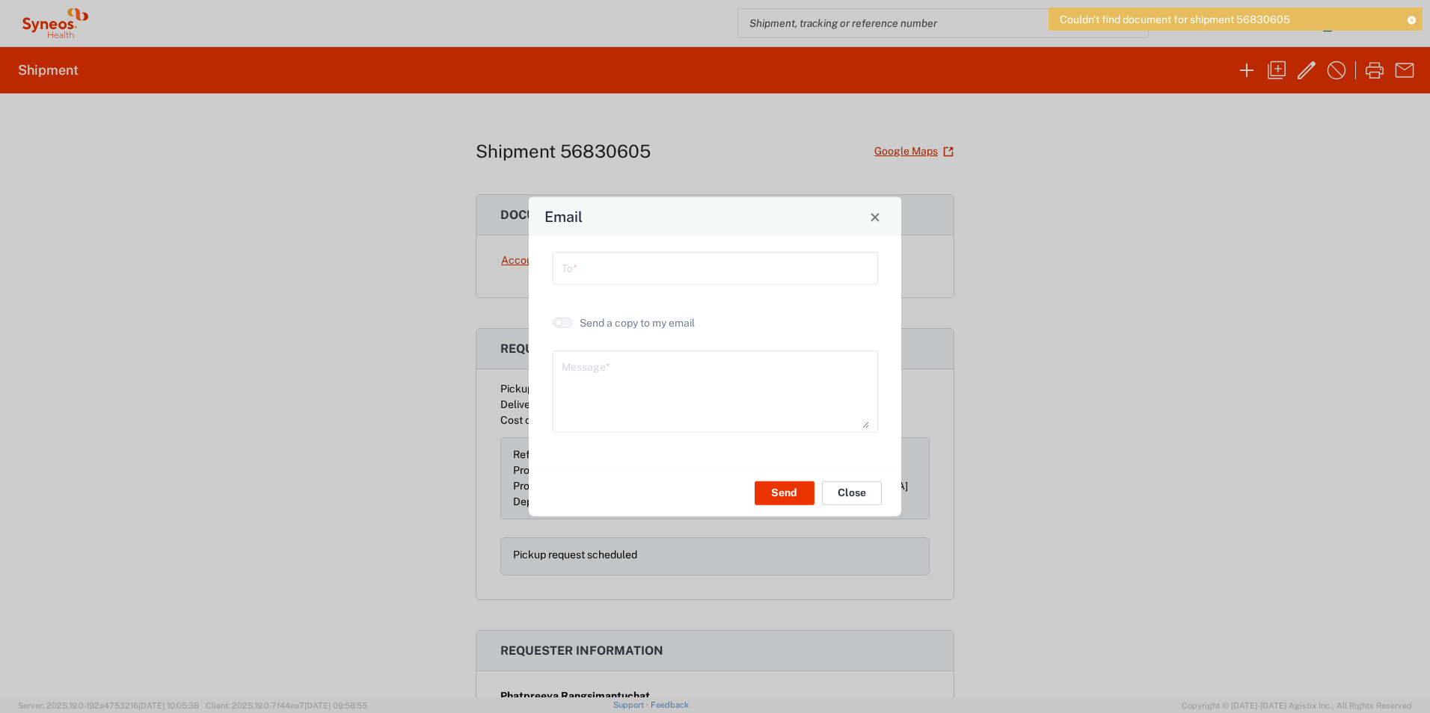
click at [847, 443] on button "Close" at bounding box center [852, 493] width 60 height 24
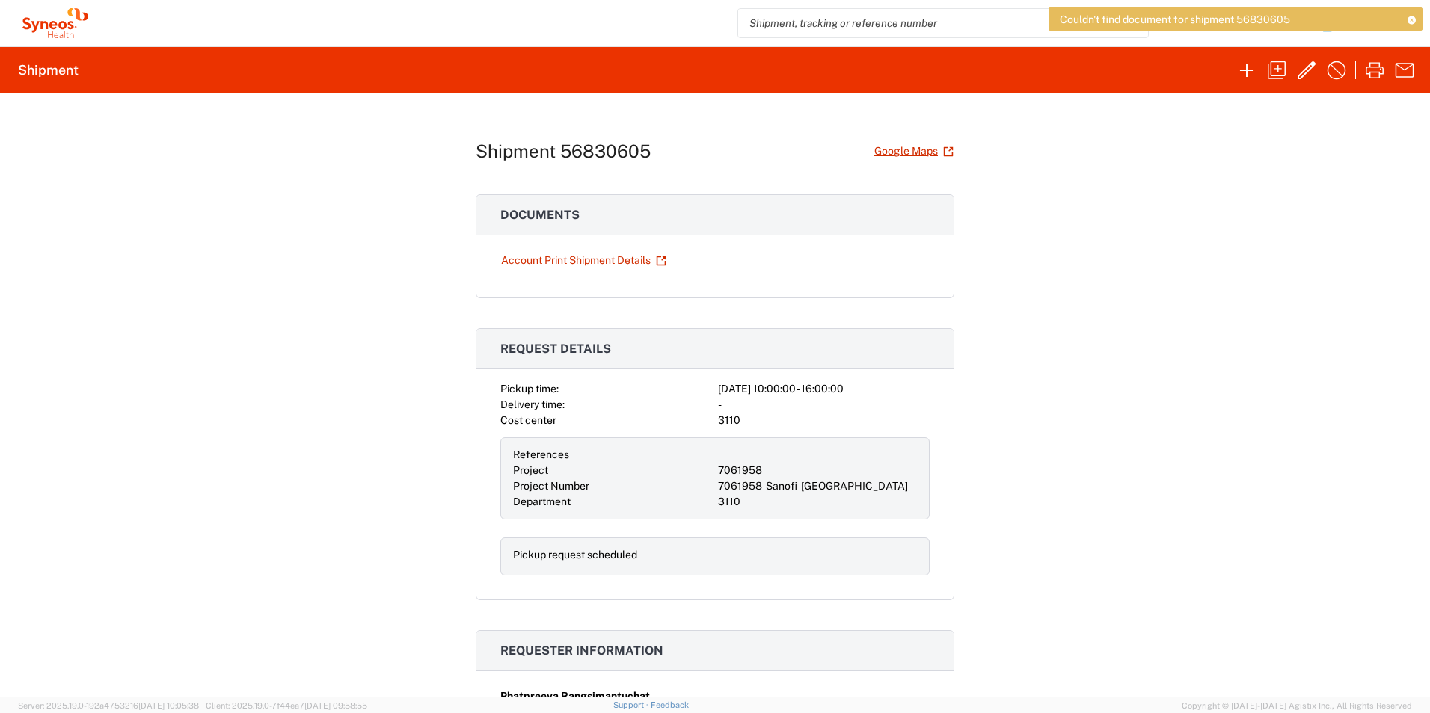
click at [951, 20] on icon at bounding box center [1411, 20] width 10 height 8
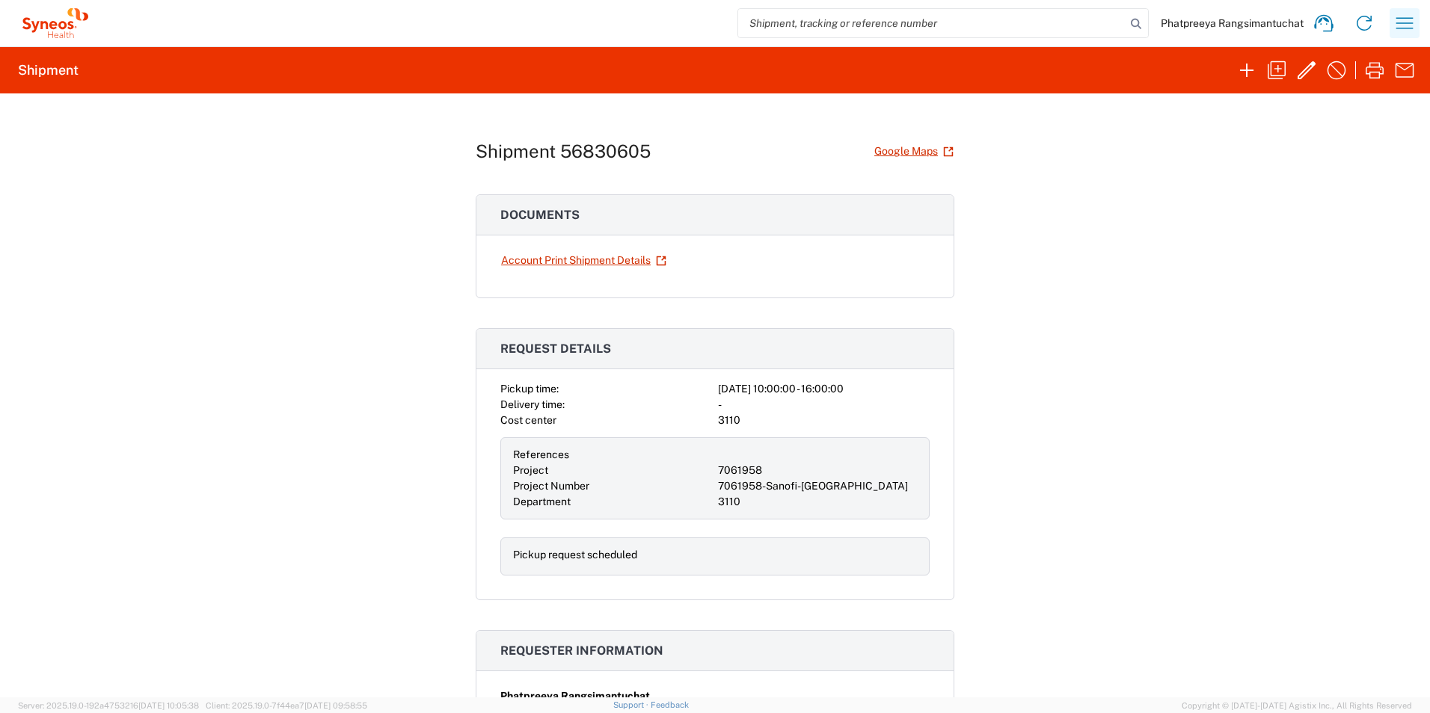
click at [951, 24] on icon "button" at bounding box center [1404, 23] width 24 height 24
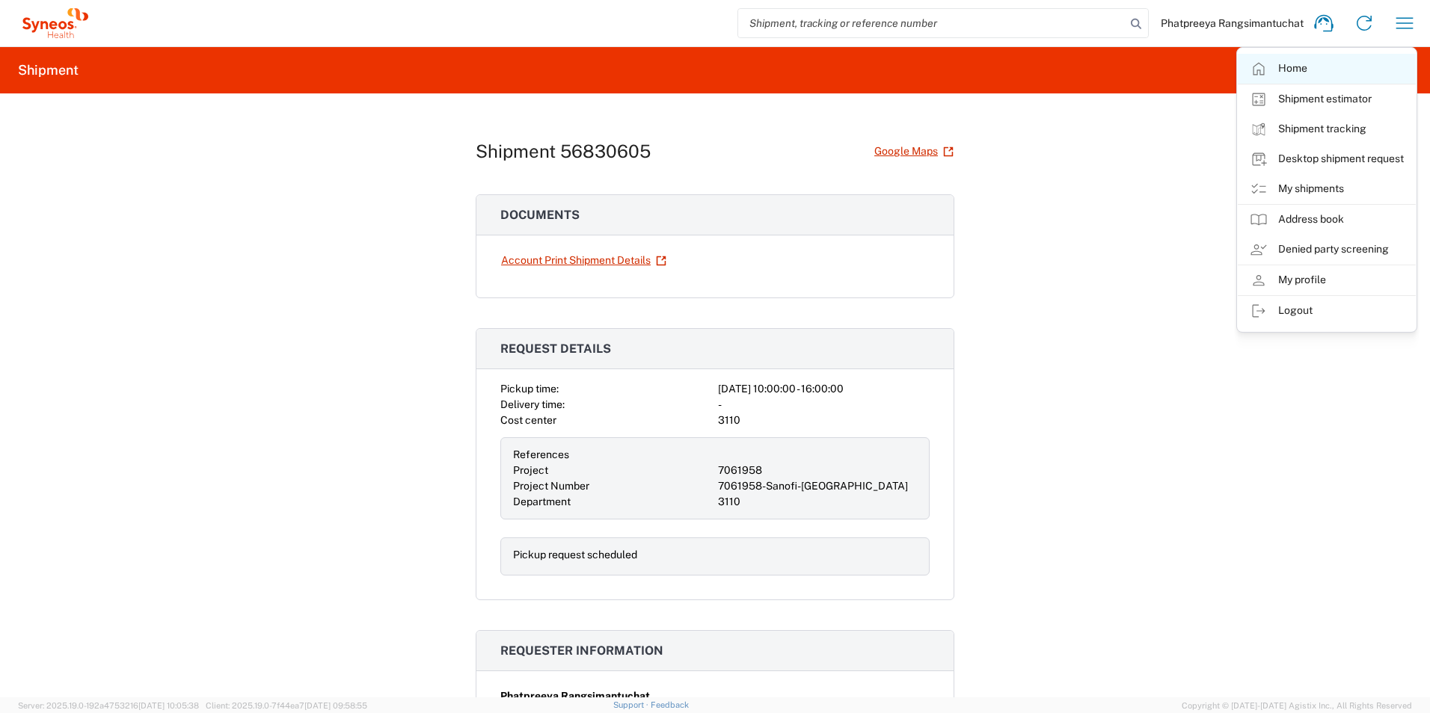
click at [951, 68] on link "Home" at bounding box center [1327, 69] width 178 height 30
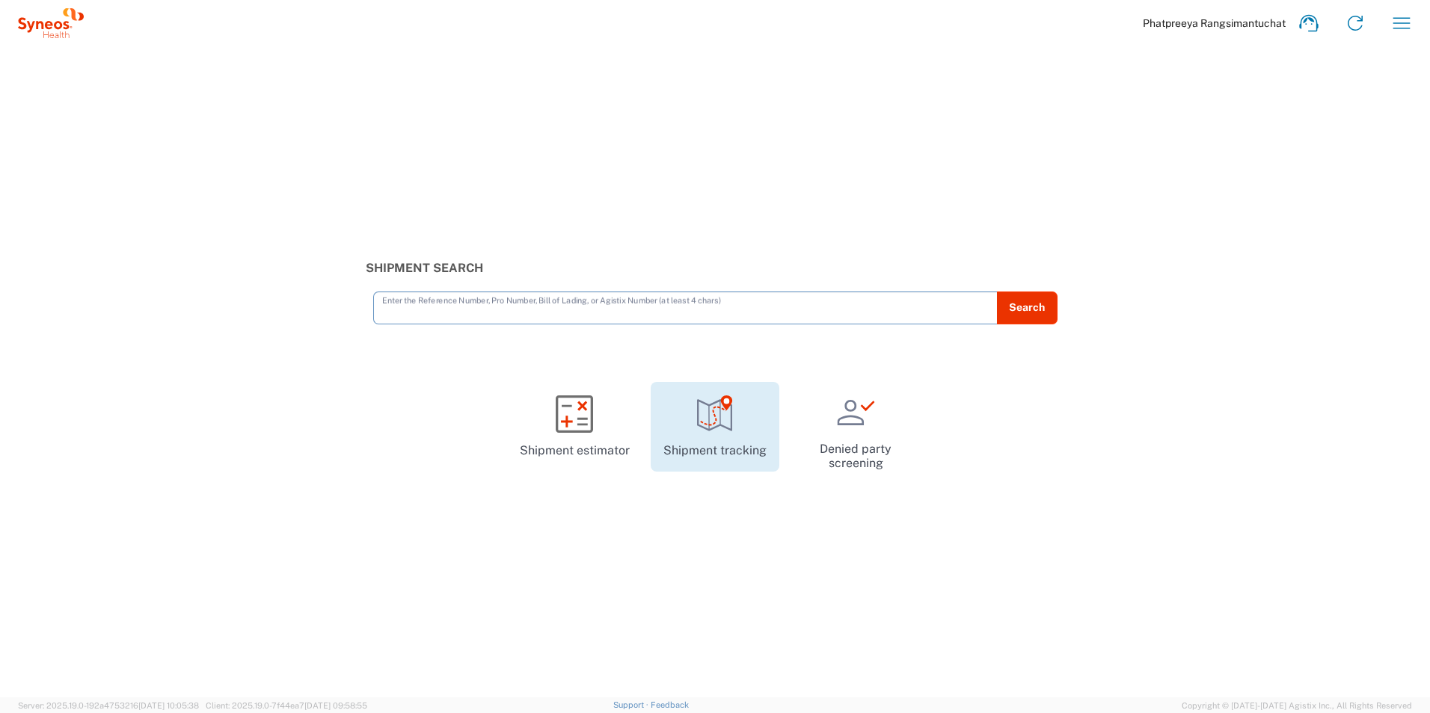
click at [705, 440] on link "Shipment tracking" at bounding box center [715, 427] width 129 height 90
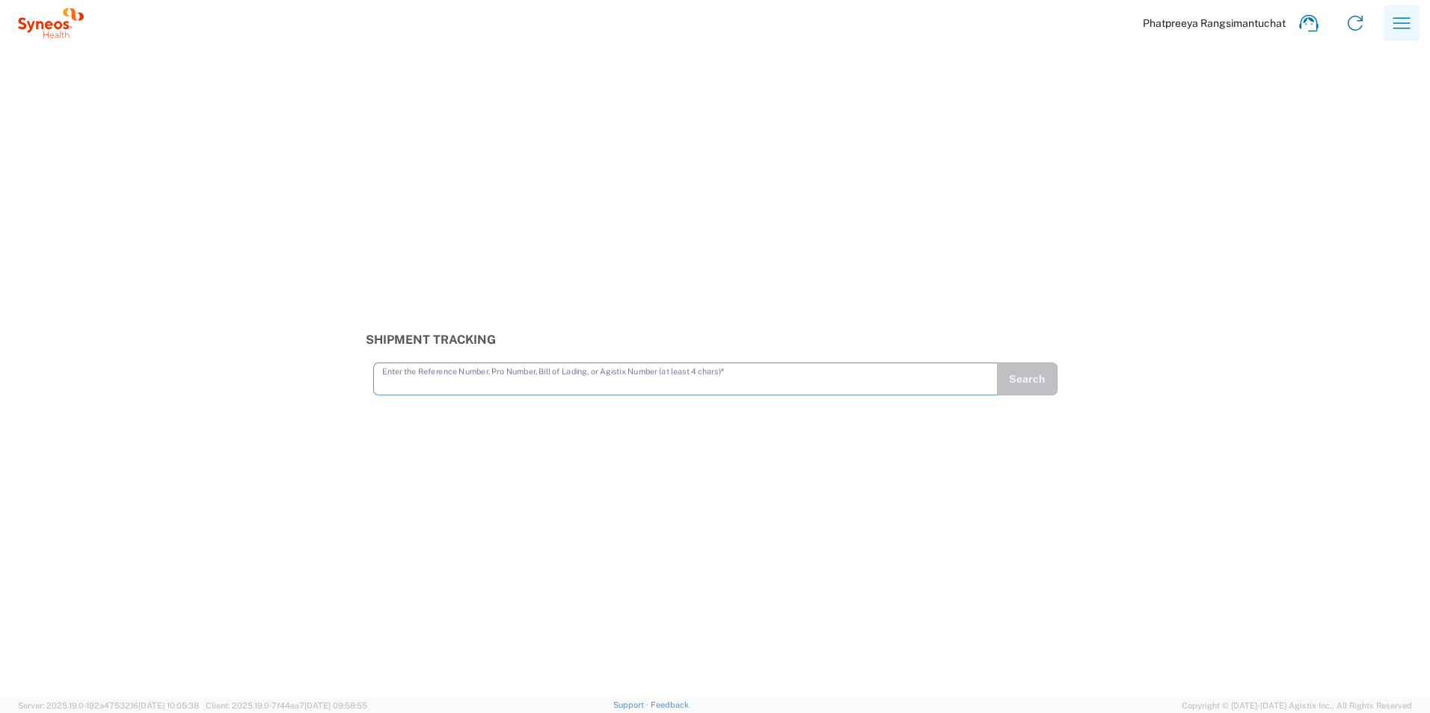
click at [951, 31] on icon "button" at bounding box center [1401, 23] width 24 height 24
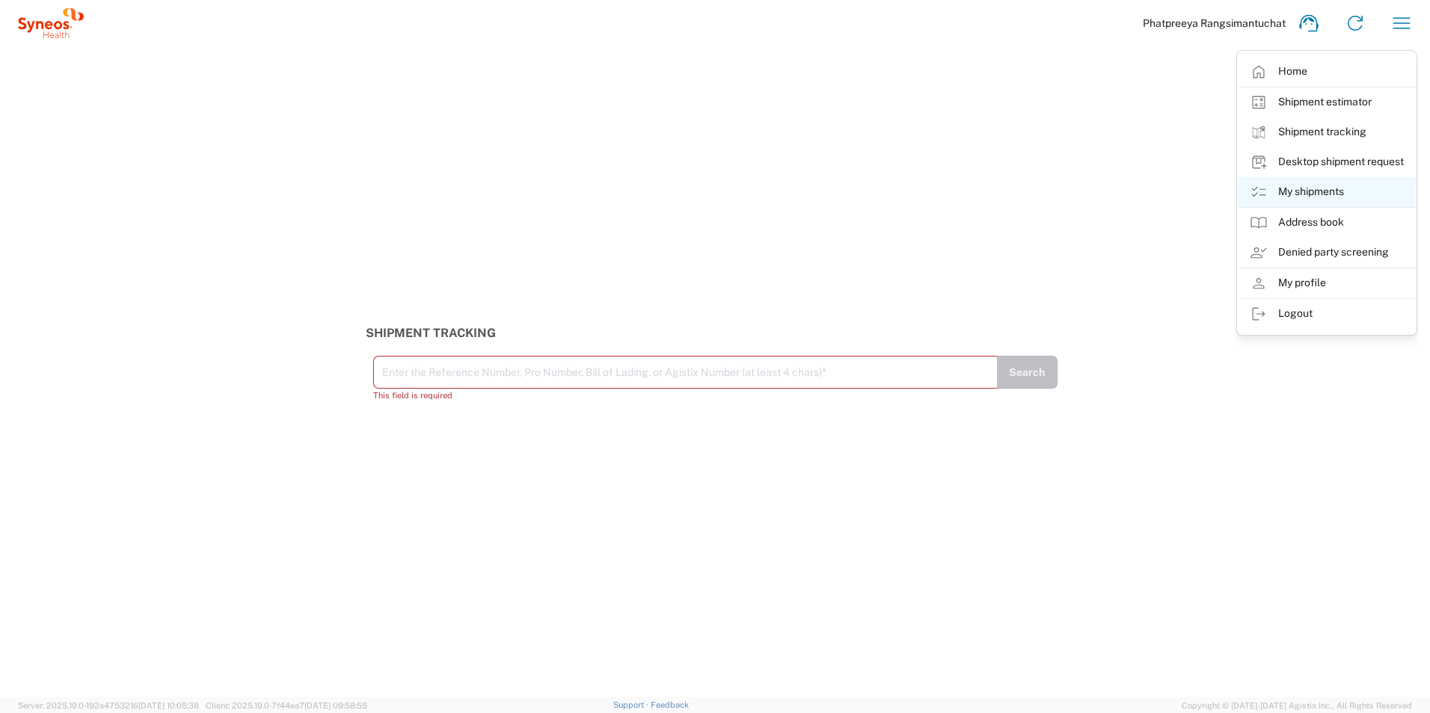
click at [951, 194] on link "My shipments" at bounding box center [1327, 192] width 178 height 30
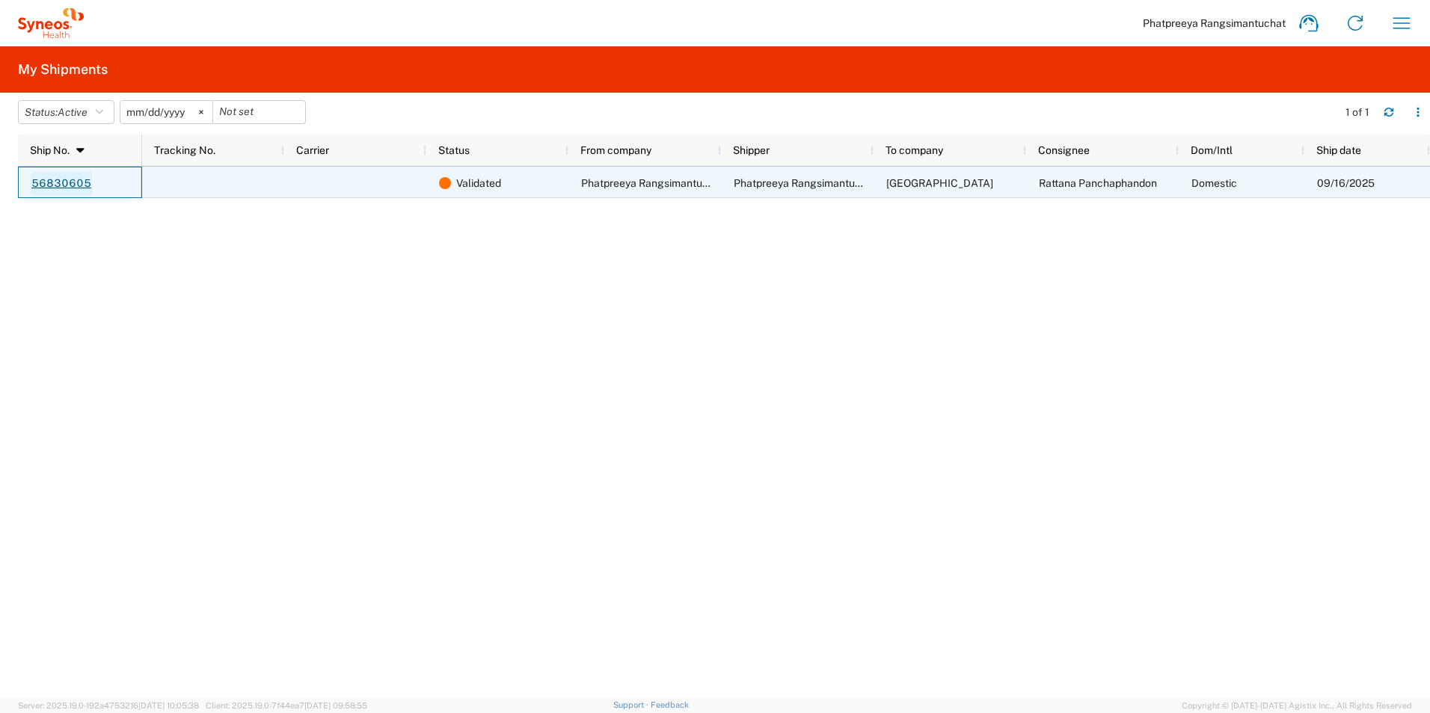
click at [55, 181] on link "56830605" at bounding box center [61, 184] width 61 height 24
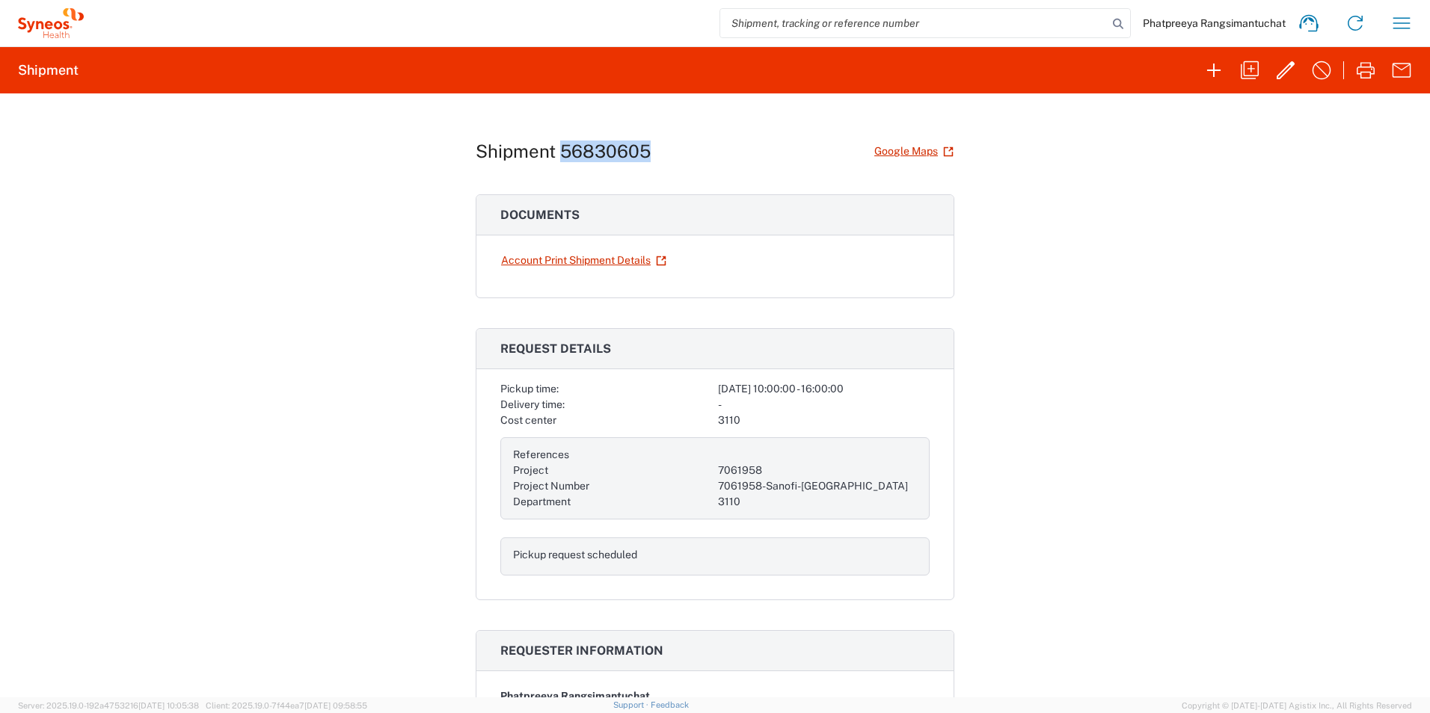
drag, startPoint x: 556, startPoint y: 147, endPoint x: 642, endPoint y: 160, distance: 87.0
click at [642, 160] on h1 "Shipment 56830605" at bounding box center [563, 152] width 175 height 22
copy h1 "56830605"
click at [951, 75] on icon "button" at bounding box center [1286, 70] width 24 height 24
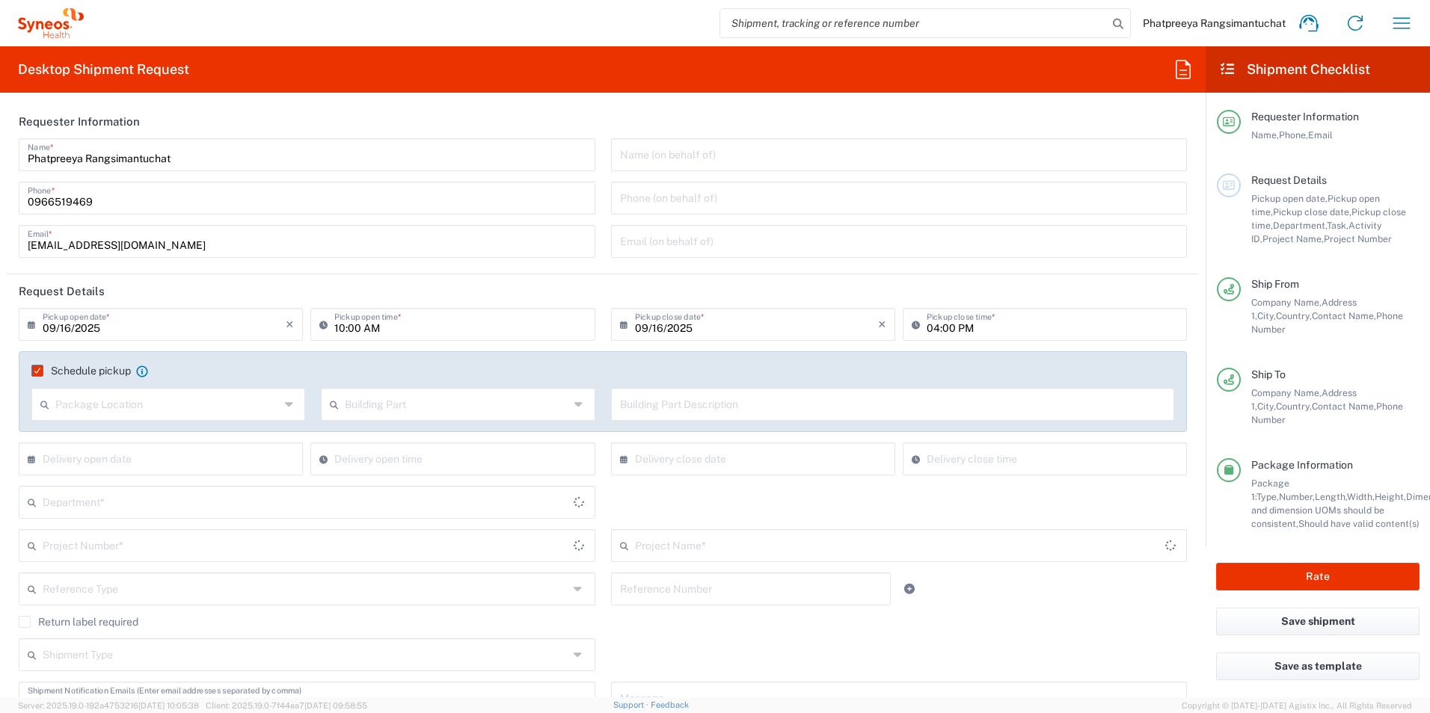
type input "Your Packaging"
type input "7061958"
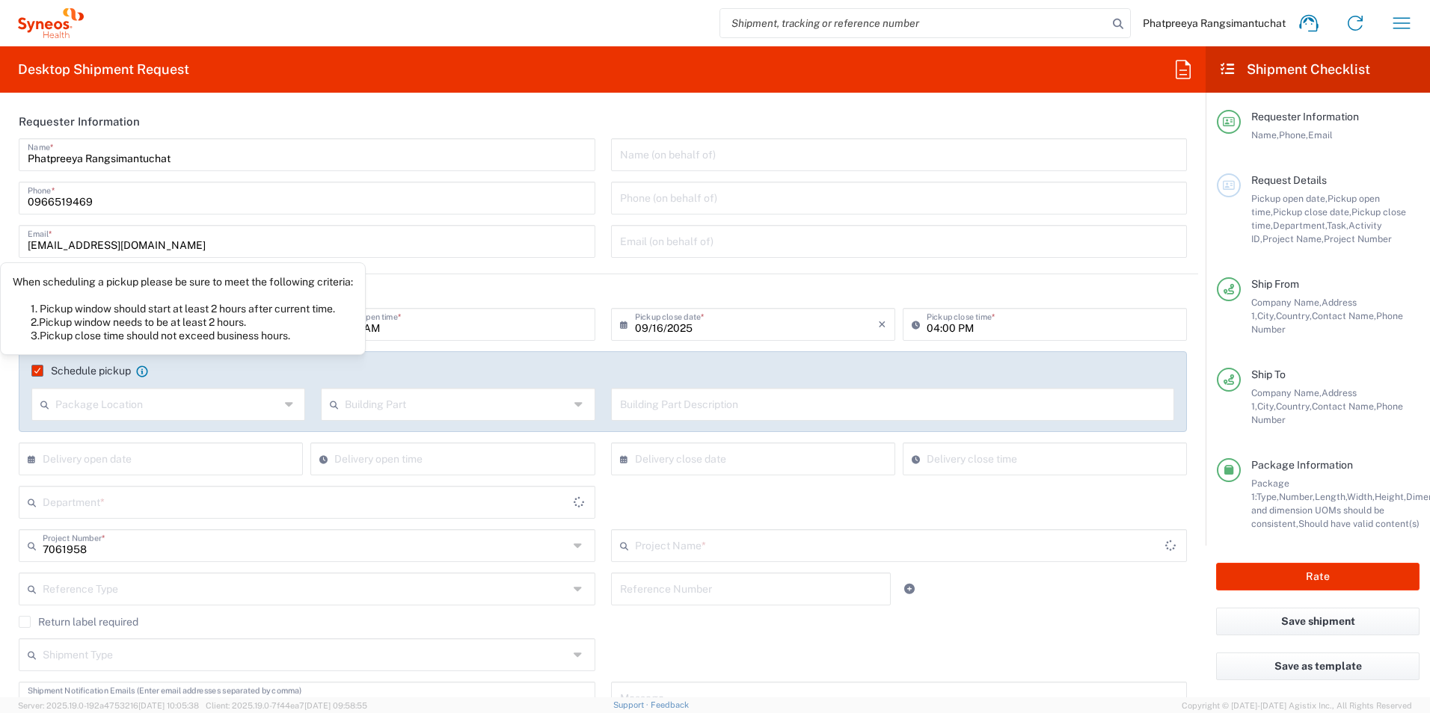
type input "7061958-Sanofi-[GEOGRAPHIC_DATA]"
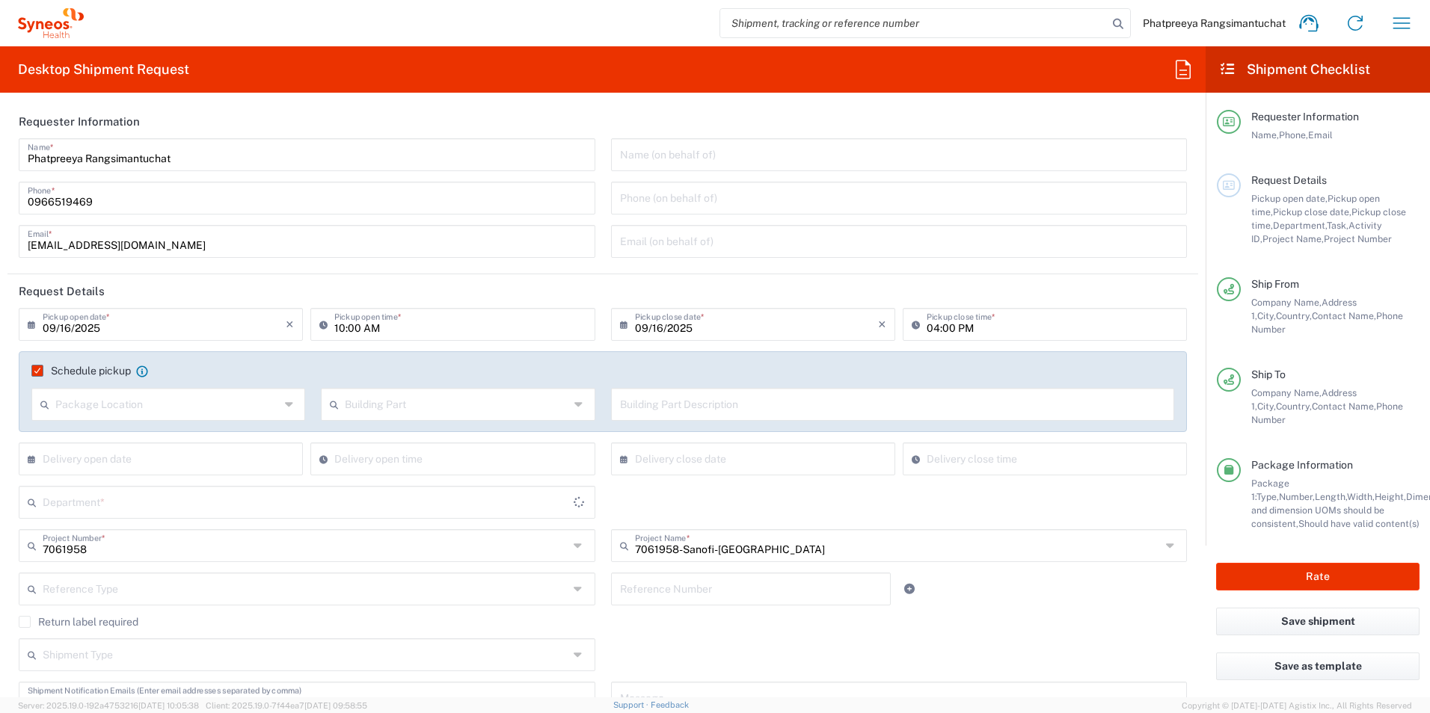
type input "3110"
click at [112, 443] on input "text" at bounding box center [164, 458] width 243 height 26
click at [183, 443] on span "18" at bounding box center [185, 573] width 22 height 21
type input "[DATE]"
type input "08:35 AM"
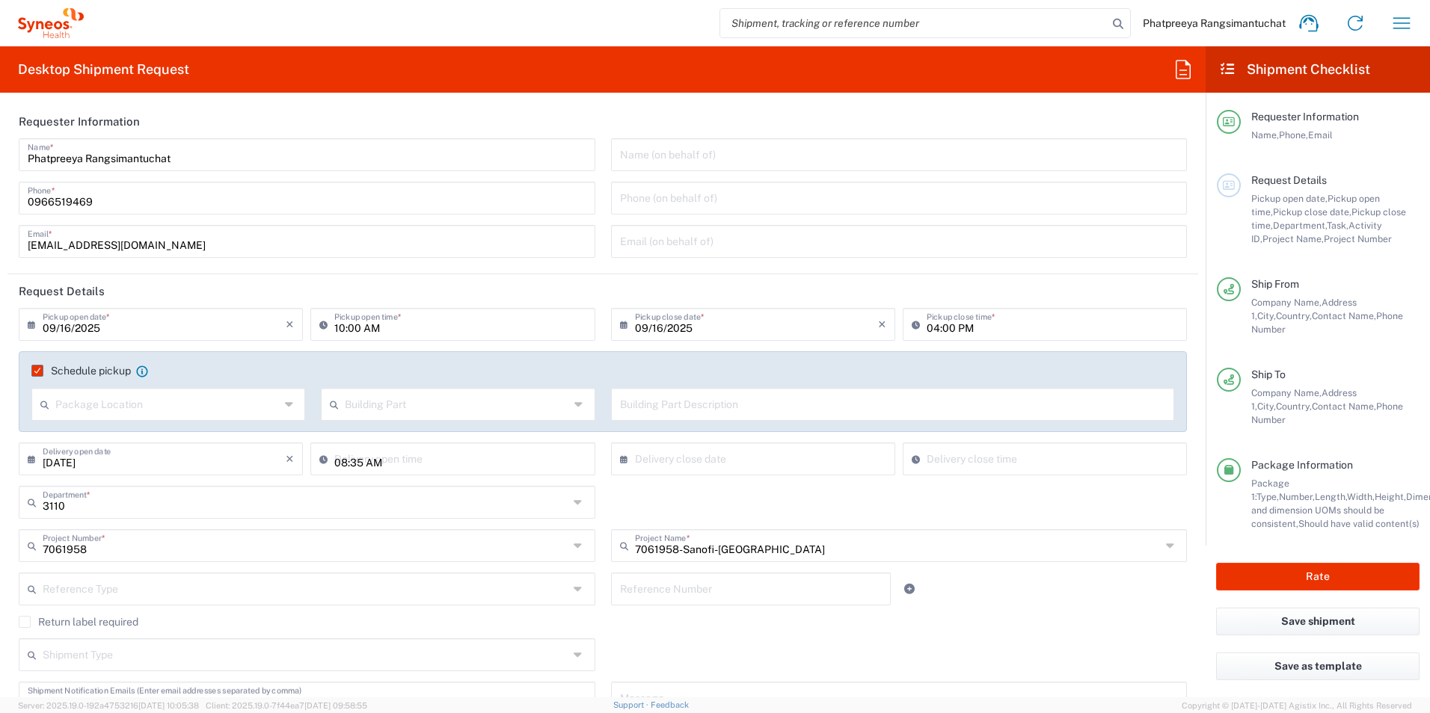
click at [443, 443] on input "08:35 AM" at bounding box center [459, 458] width 251 height 26
click at [826, 443] on input "text" at bounding box center [756, 458] width 243 height 26
click at [793, 443] on span "19" at bounding box center [793, 573] width 21 height 21
type input "[DATE]"
type input "08:35 AM"
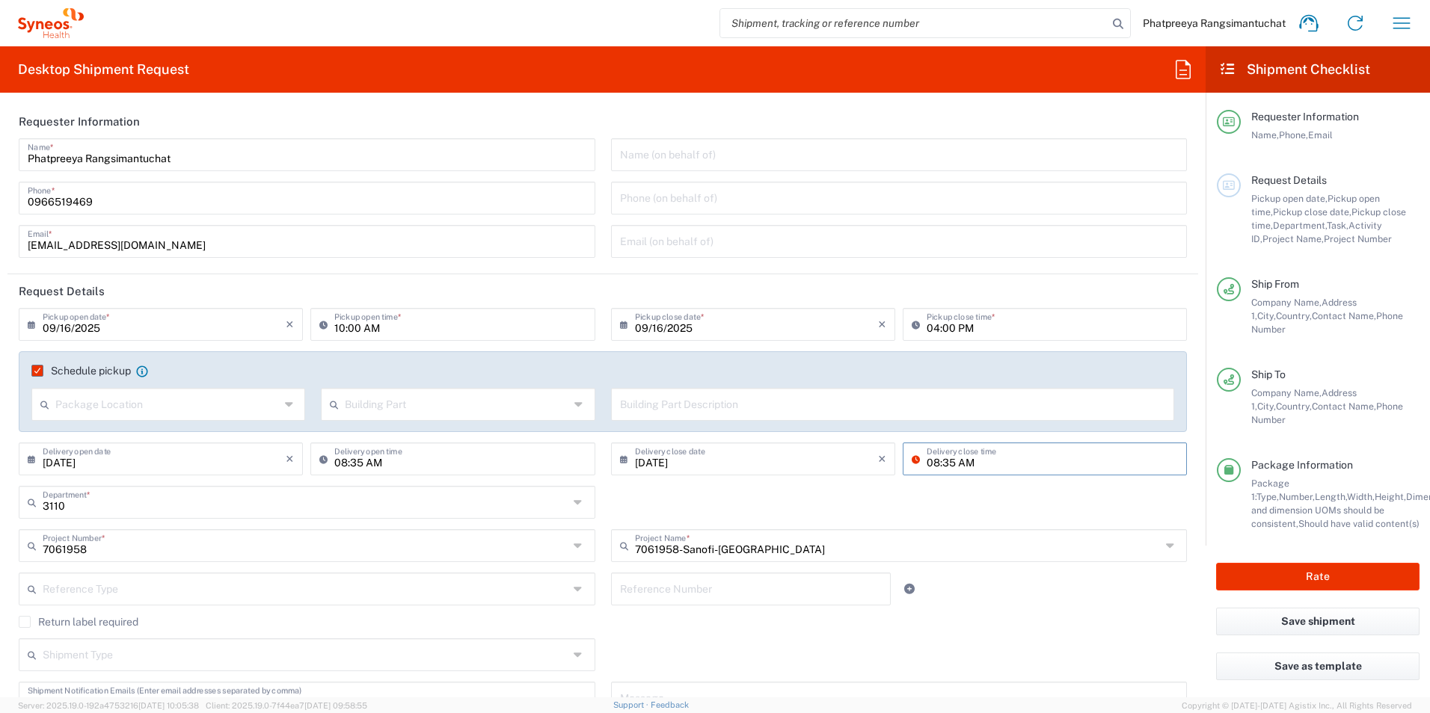
click at [951, 443] on input "08:35 AM" at bounding box center [1052, 458] width 251 height 26
click at [930, 443] on div "3110 Department * 3110 3000 3100 3109 3111 3112 3125 3130 3135 3136 3150 3155 3…" at bounding box center [603, 507] width 1184 height 43
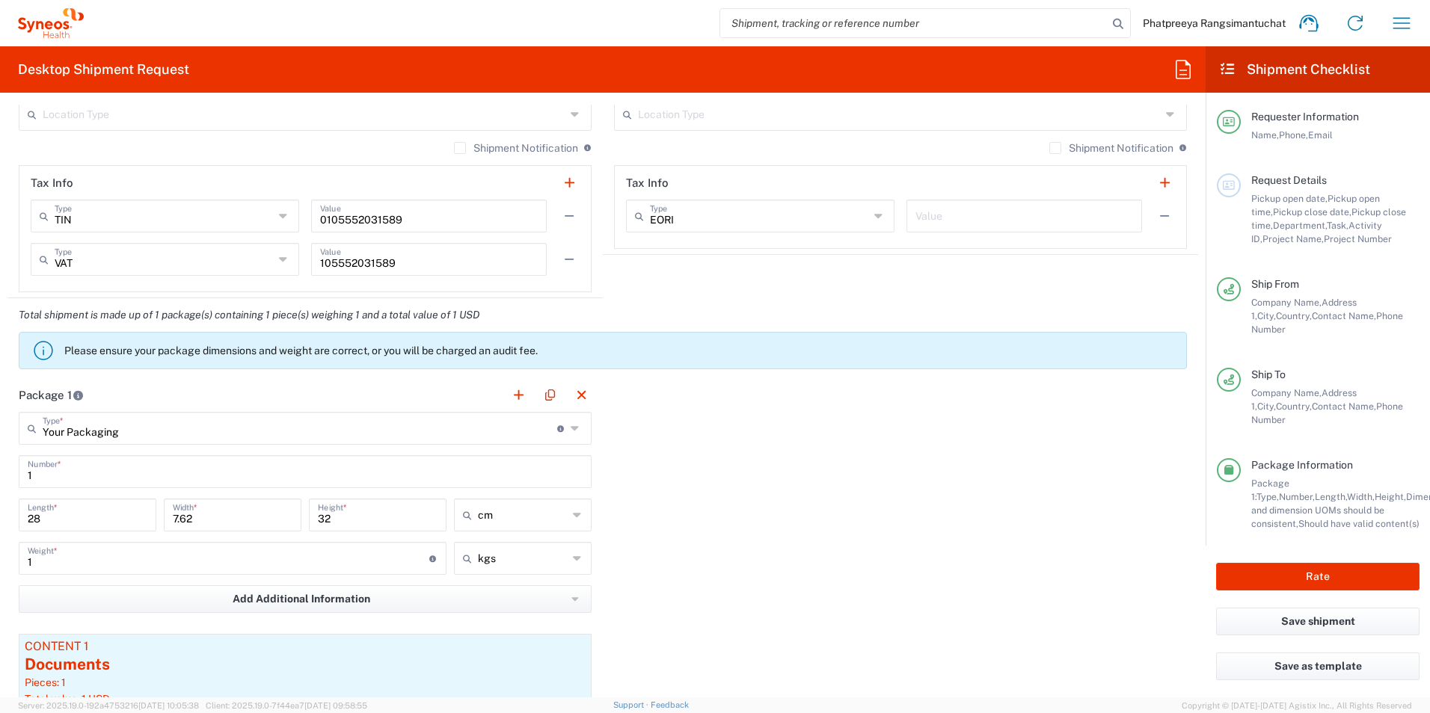
scroll to position [1346, 0]
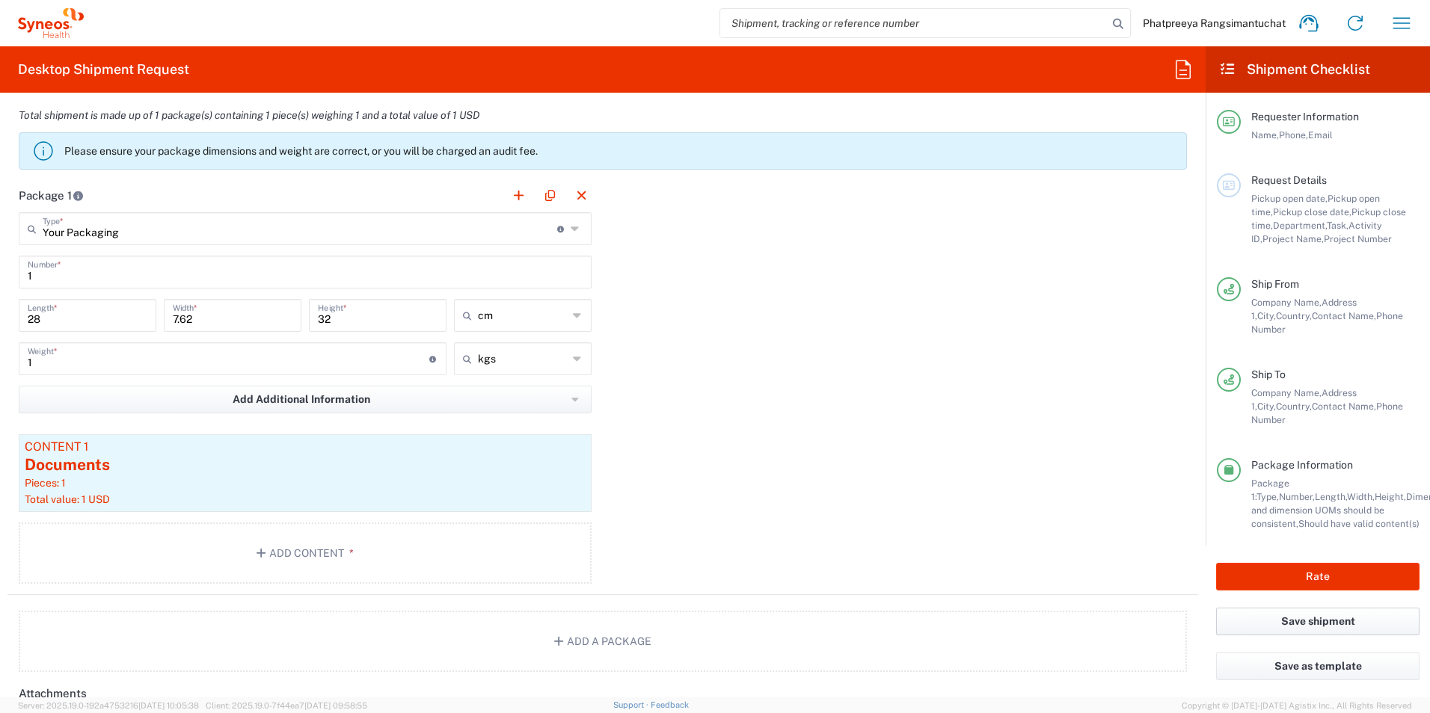
click at [951, 443] on button "Save shipment" at bounding box center [1317, 622] width 203 height 28
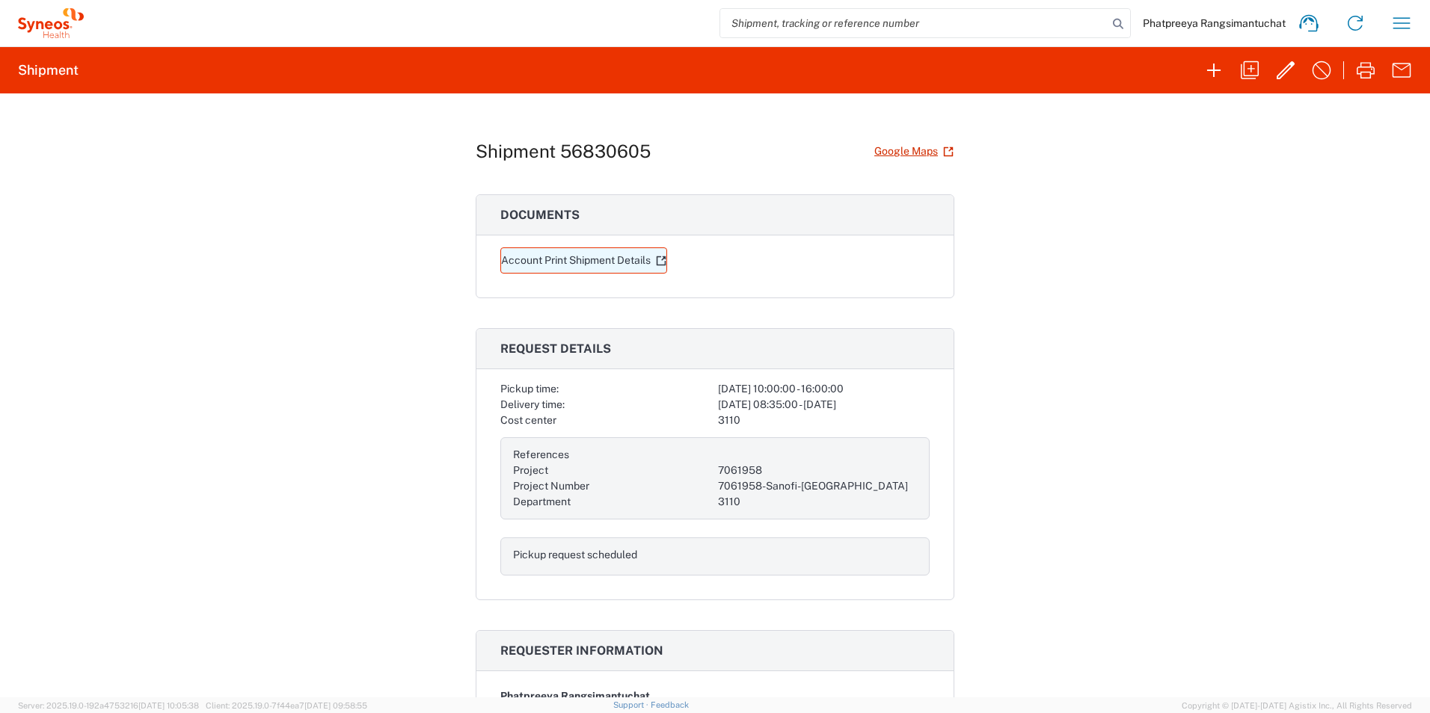
click at [593, 260] on link "Account Print Shipment Details" at bounding box center [583, 261] width 167 height 26
click at [951, 74] on icon "button" at bounding box center [1366, 70] width 24 height 24
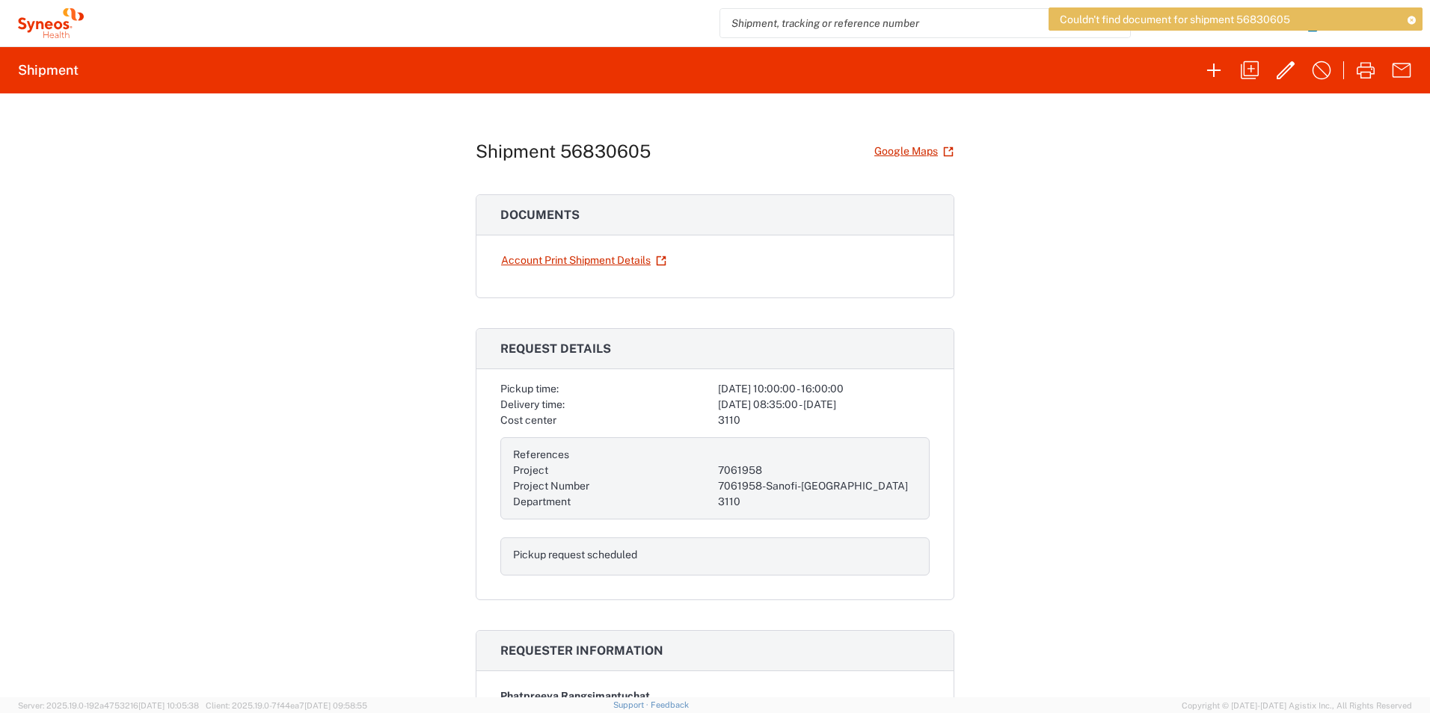
click at [951, 21] on icon at bounding box center [1411, 20] width 10 height 8
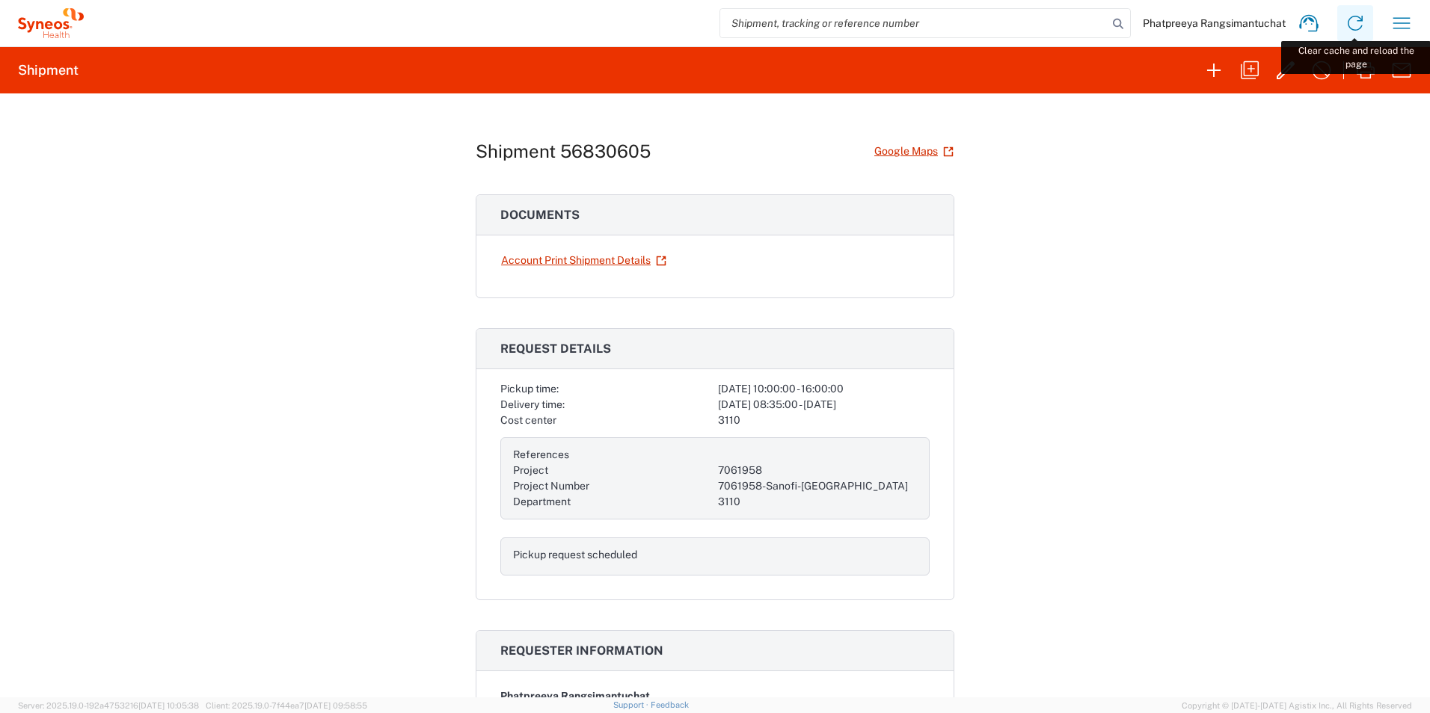
click at [951, 28] on icon at bounding box center [1355, 23] width 24 height 24
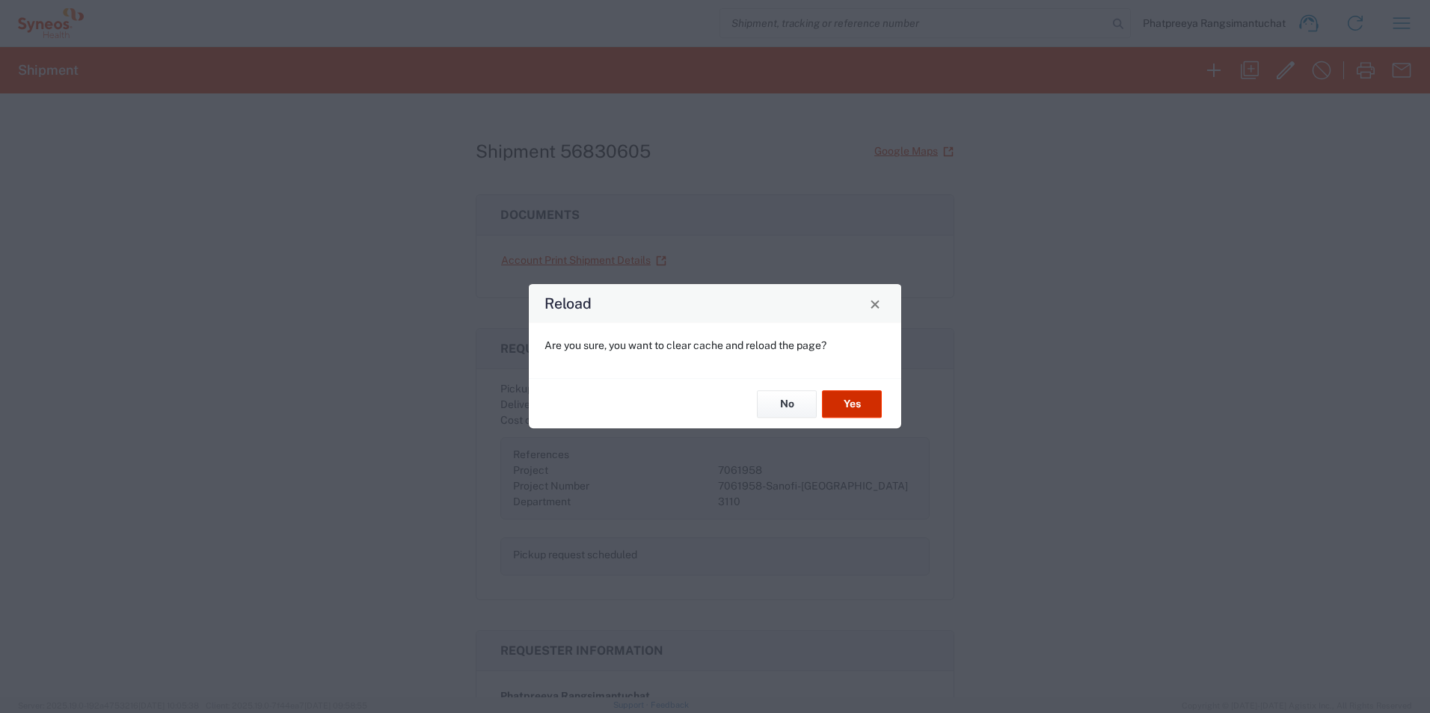
click at [843, 408] on button "Yes" at bounding box center [852, 404] width 60 height 28
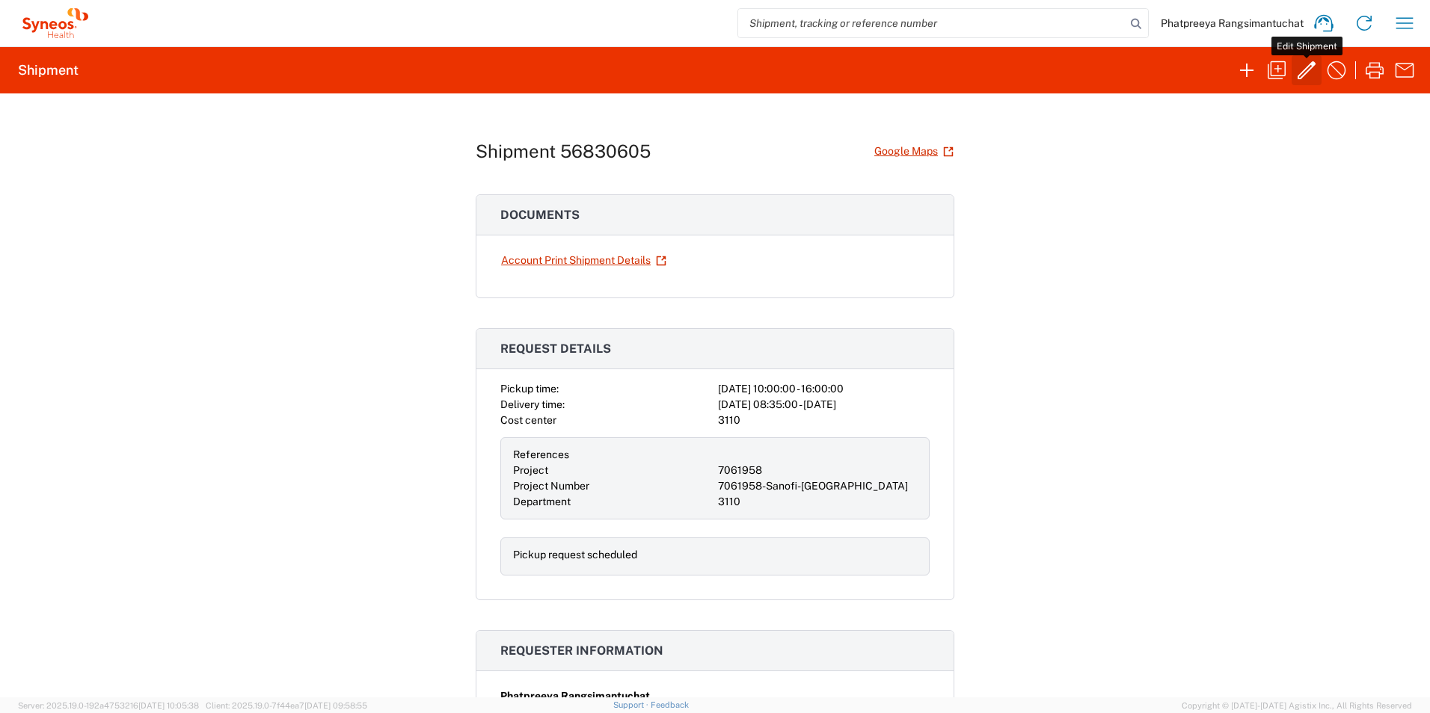
click at [1306, 73] on icon "button" at bounding box center [1307, 70] width 18 height 18
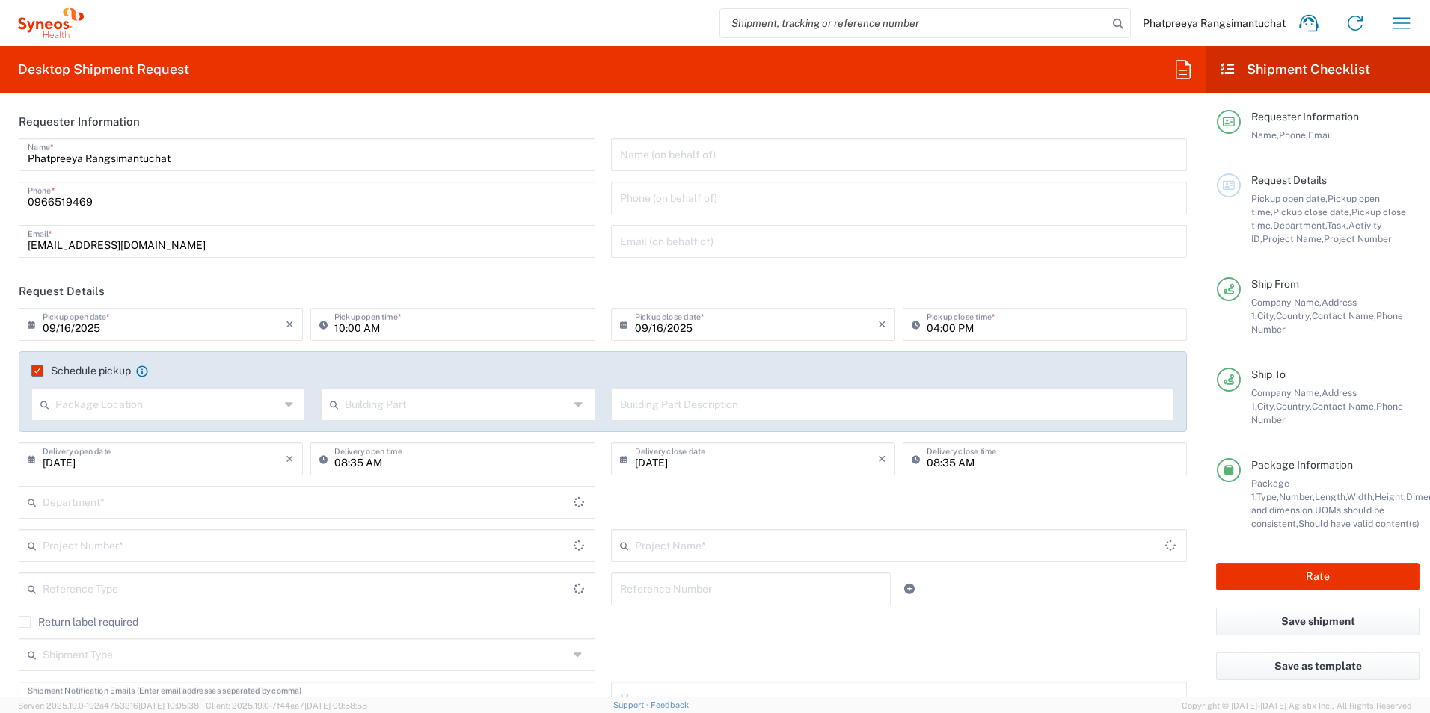
type input "Your Packaging"
type input "7061958"
type input "7061958-Sanofi-[GEOGRAPHIC_DATA]"
type input "3110"
type input "[GEOGRAPHIC_DATA]"
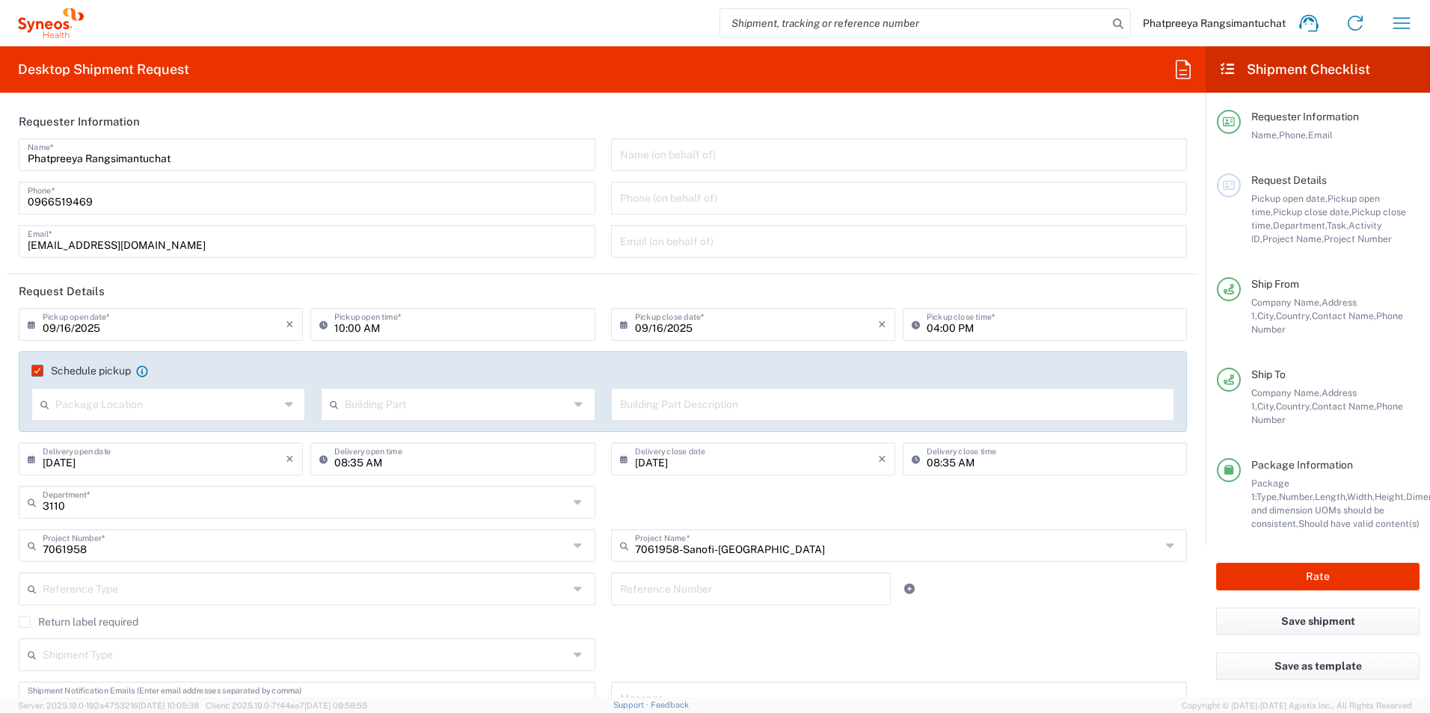
type input "[GEOGRAPHIC_DATA]"
click at [515, 335] on input "10:00 AM" at bounding box center [459, 323] width 251 height 26
type input "11:00 AM"
click at [649, 344] on div "[DATE] × Pickup close date * Cancel Apply" at bounding box center [753, 329] width 292 height 43
click at [1322, 567] on button "Rate" at bounding box center [1317, 577] width 203 height 28
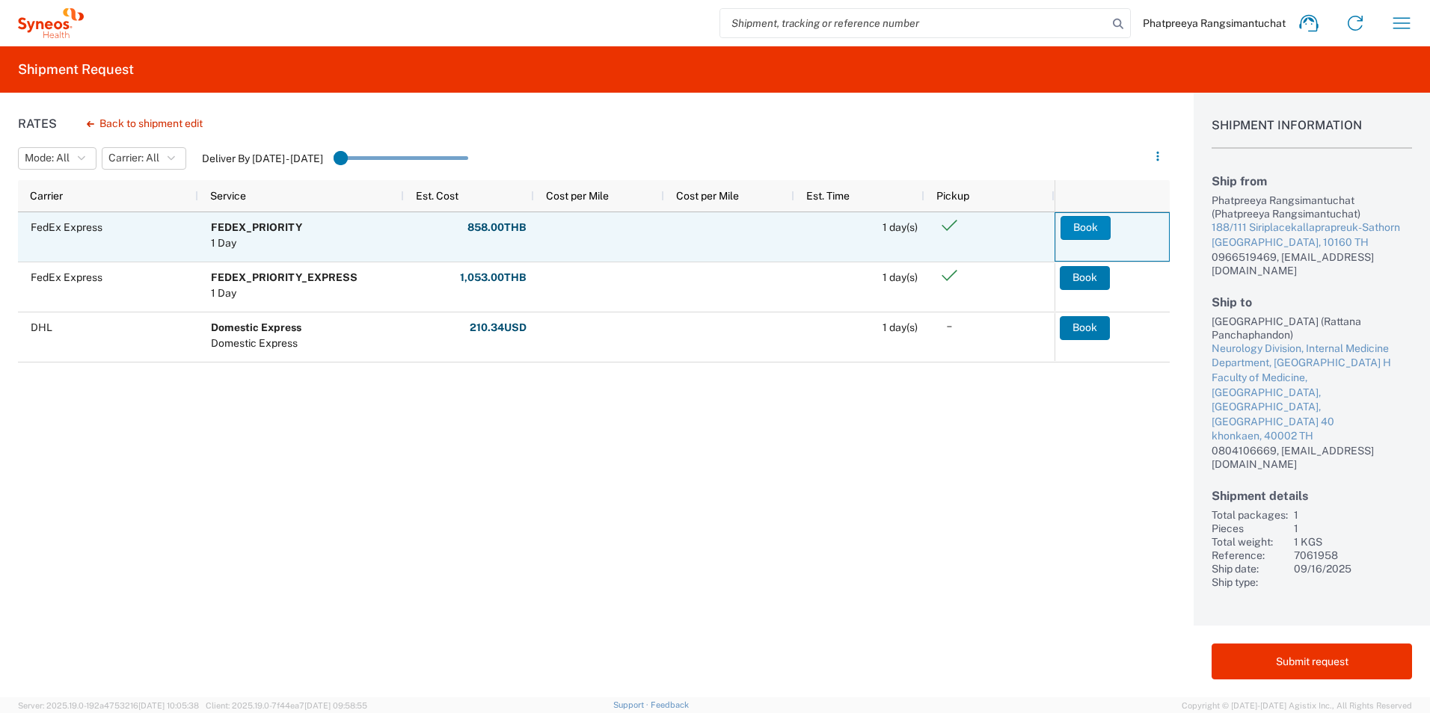
click at [1092, 224] on button "Book" at bounding box center [1085, 228] width 50 height 24
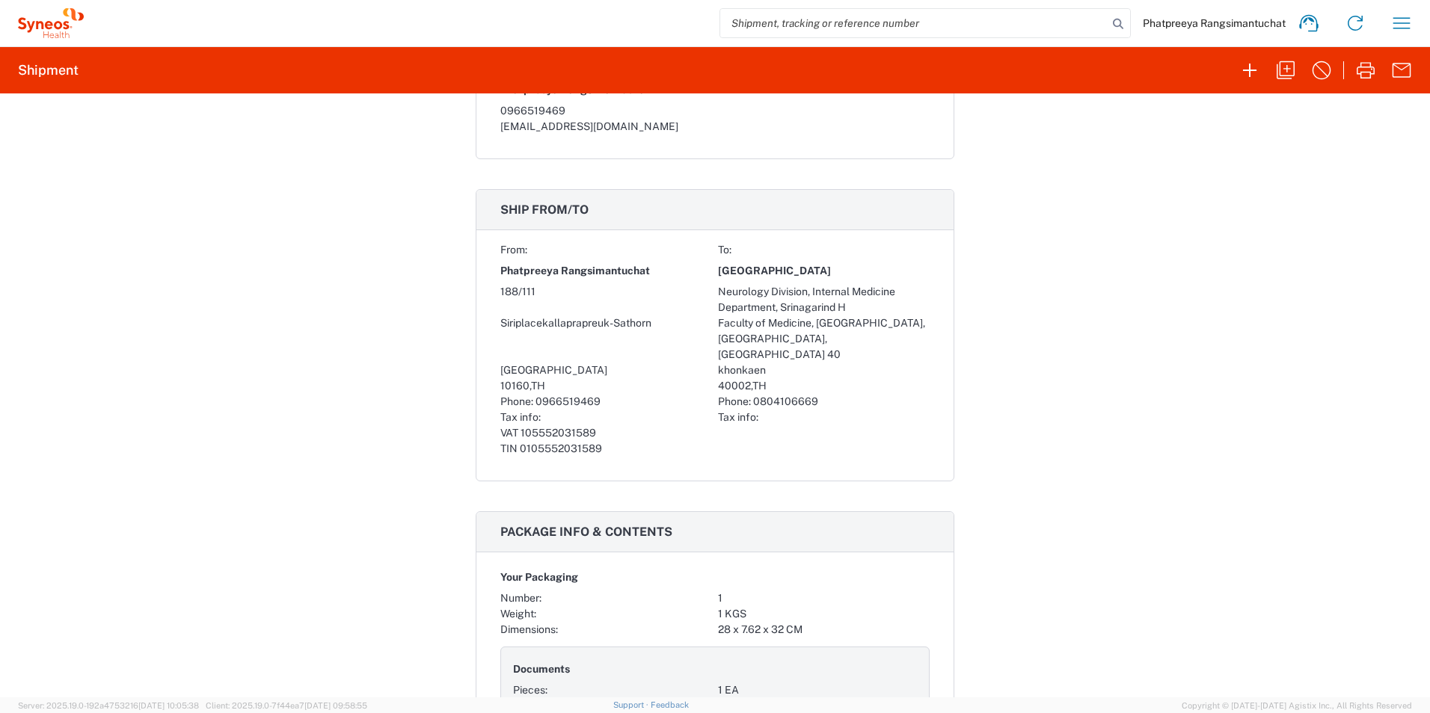
scroll to position [1334, 0]
